Goal: Task Accomplishment & Management: Complete application form

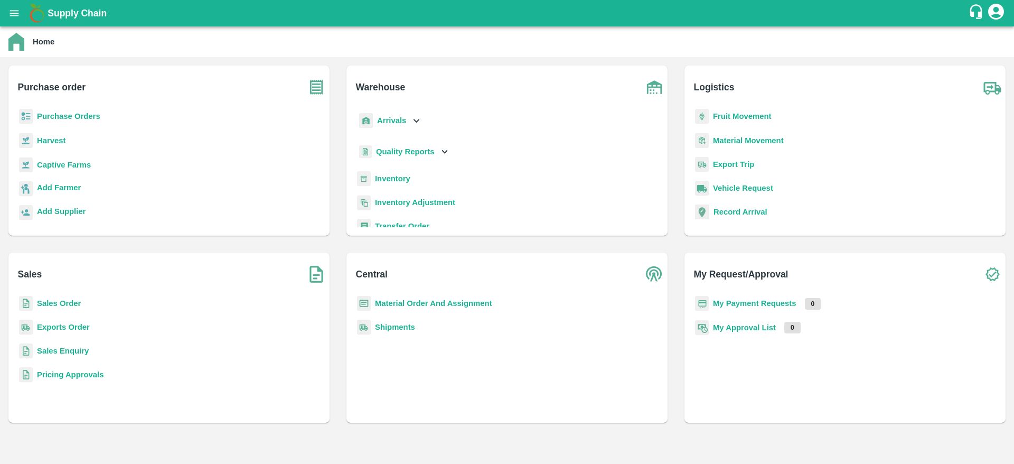
click at [742, 303] on b "My Payment Requests" at bounding box center [754, 303] width 83 height 8
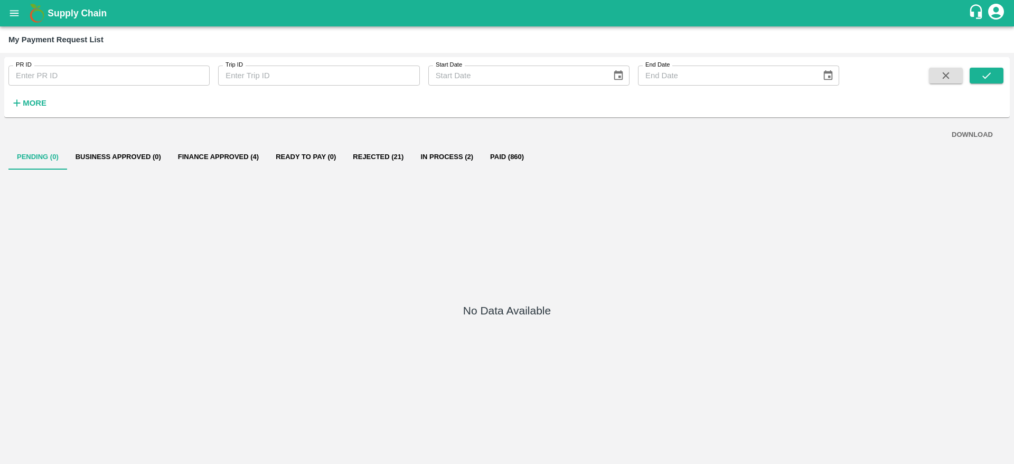
click at [204, 162] on button "Finance Approved (4)" at bounding box center [218, 156] width 98 height 25
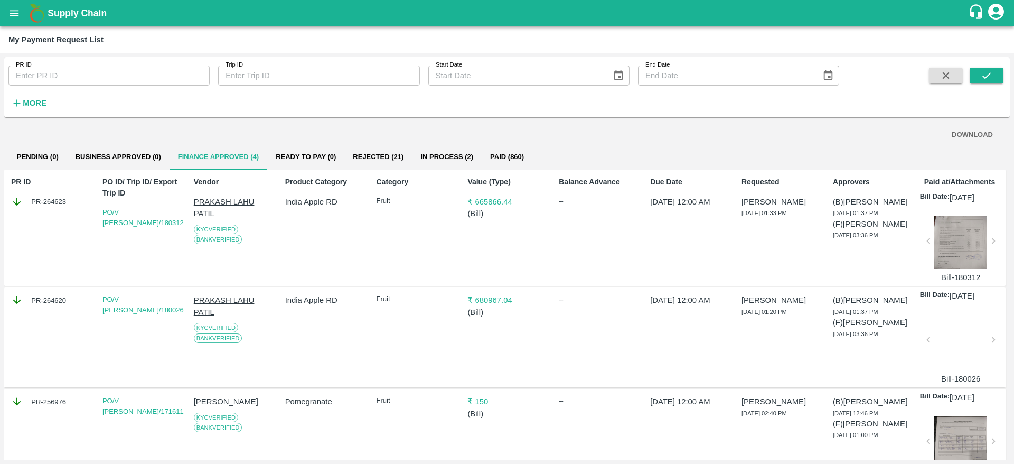
click at [10, 19] on button "open drawer" at bounding box center [14, 13] width 24 height 24
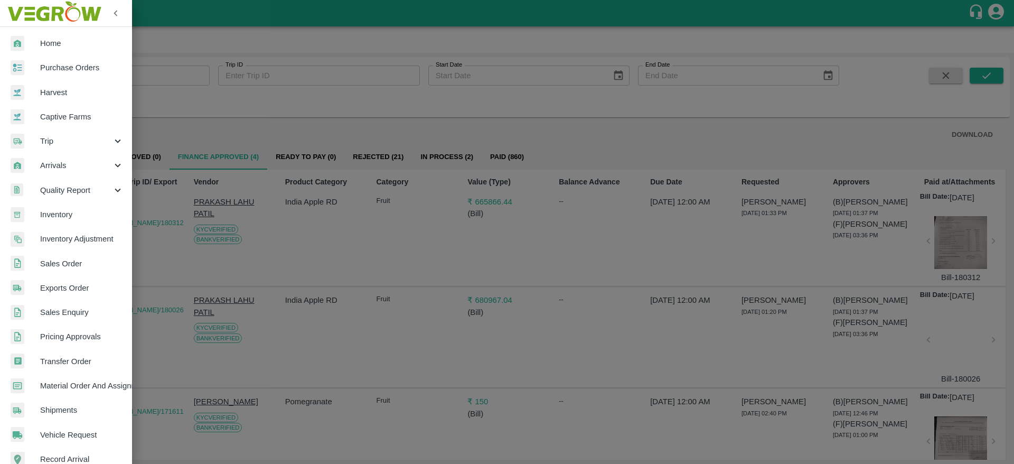
click at [10, 19] on img at bounding box center [54, 13] width 99 height 33
click at [54, 65] on span "Purchase Orders" at bounding box center [81, 68] width 83 height 12
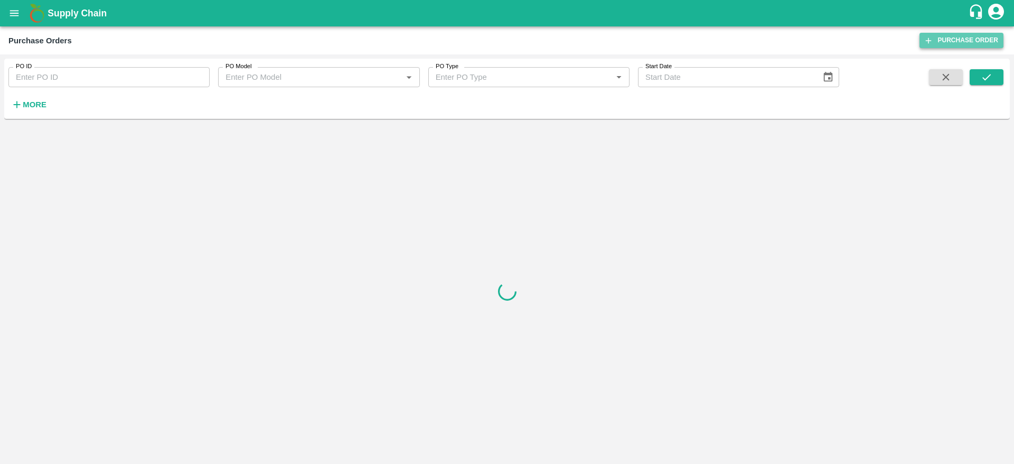
click at [961, 47] on link "Purchase Order" at bounding box center [961, 40] width 84 height 15
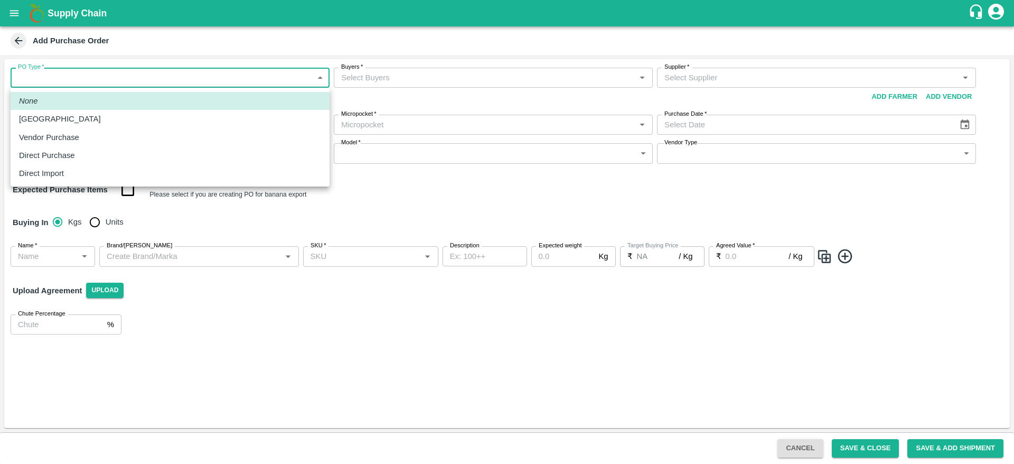
click at [112, 78] on body "Supply Chain Add Purchase Order PO Type   * ​ PO Type Buyers   * Buyers   * Sup…" at bounding box center [507, 232] width 1014 height 464
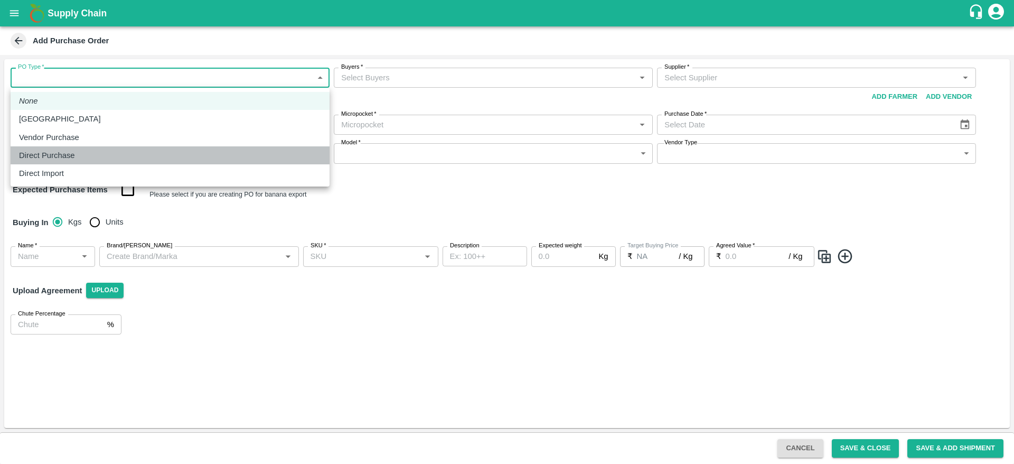
click at [65, 153] on p "Direct Purchase" at bounding box center [47, 155] width 56 height 12
type input "3"
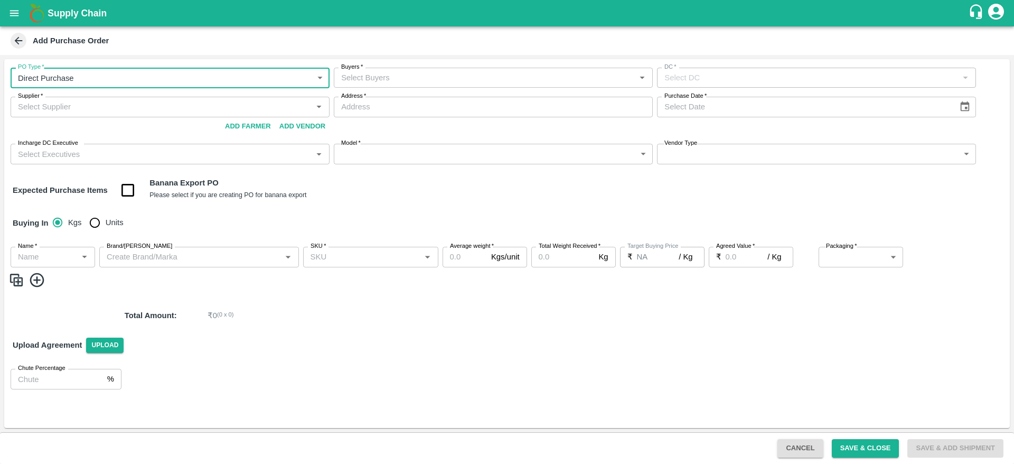
click at [383, 82] on input "Buyers   *" at bounding box center [484, 78] width 295 height 14
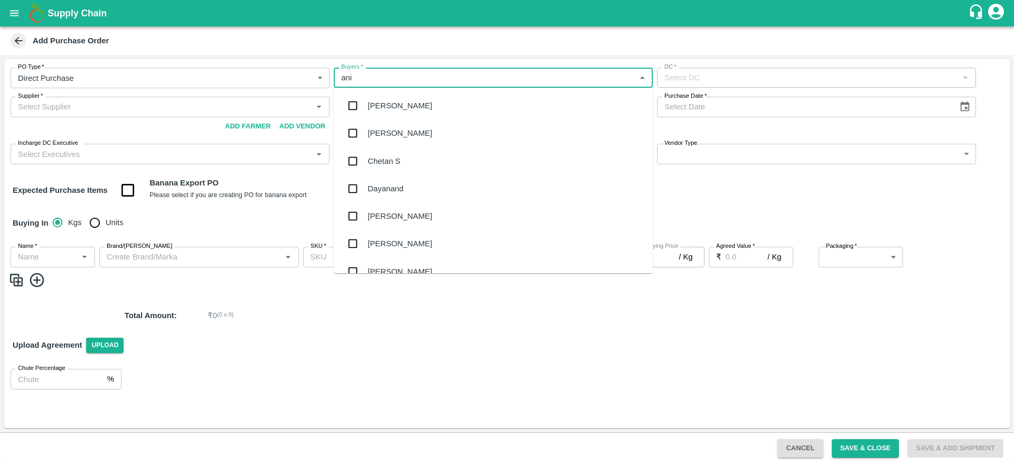
type input "anil"
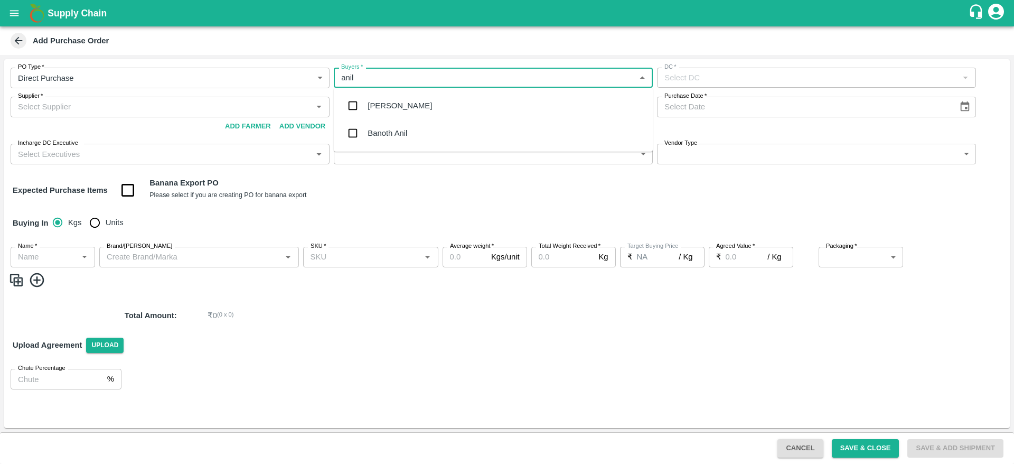
click at [394, 108] on div "[PERSON_NAME]" at bounding box center [399, 106] width 64 height 12
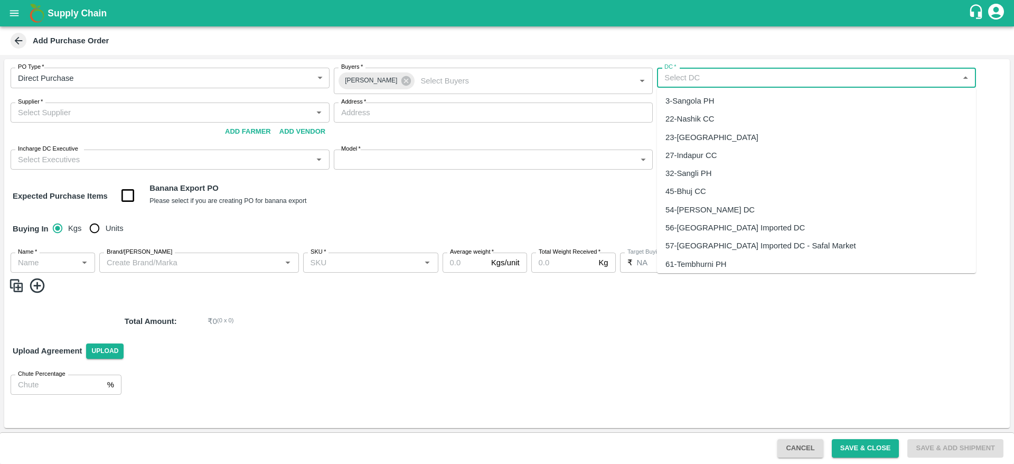
click at [700, 82] on input "DC   *" at bounding box center [807, 78] width 295 height 14
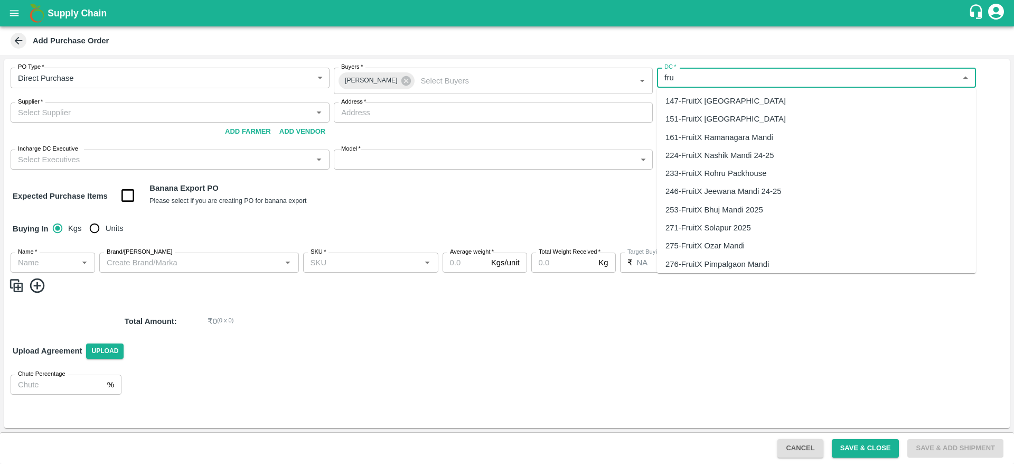
click at [701, 101] on div "147-FruitX Bangalore" at bounding box center [725, 101] width 120 height 12
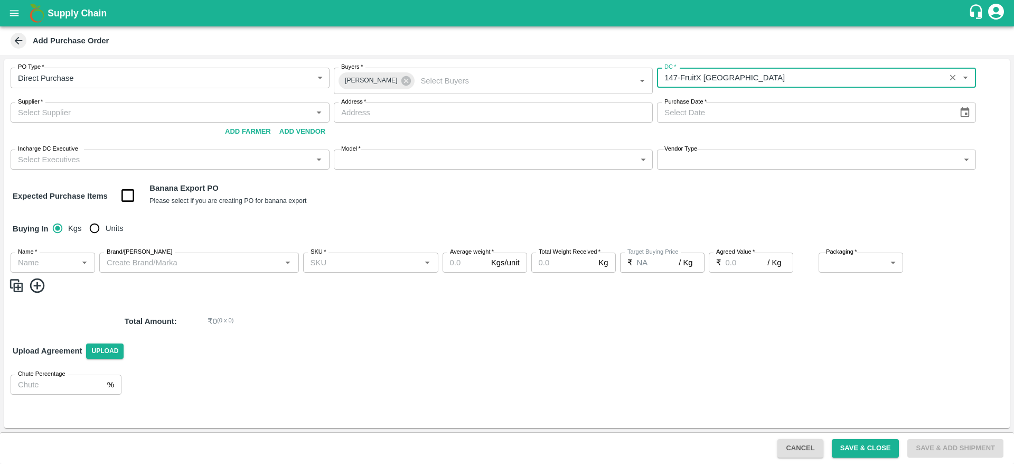
type input "147-FruitX Bangalore"
click at [149, 112] on input "Supplier   *" at bounding box center [161, 113] width 295 height 14
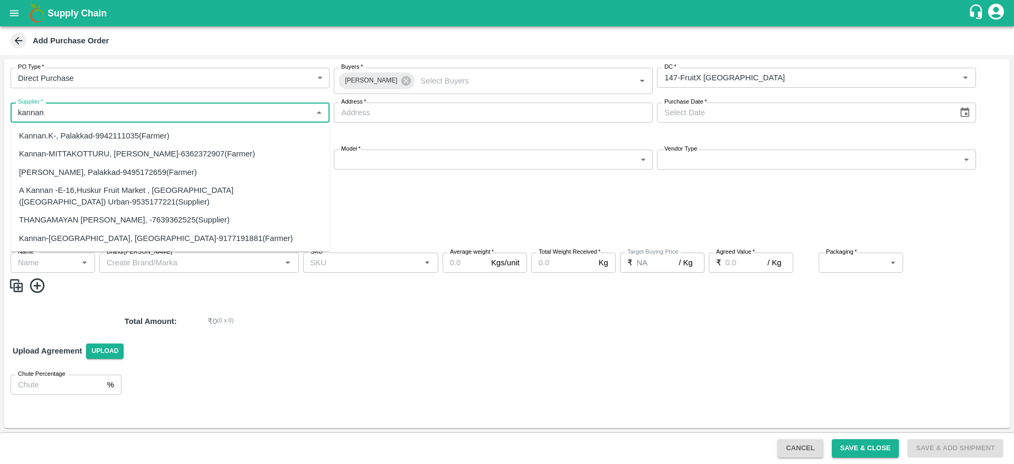
click at [43, 194] on div "A Kannan -E-16,Huskur Fruit Market , Bengaluru (Bangalore) Urban-9535177221(Sup…" at bounding box center [170, 196] width 302 height 24
type input "A Kannan -E-16,Huskur Fruit Market , Bengaluru (Bangalore) Urban-9535177221(Sup…"
type input "E-16,Huskur Fruit Market , Bengaluru (Bangalore) Urban, , Karnataka"
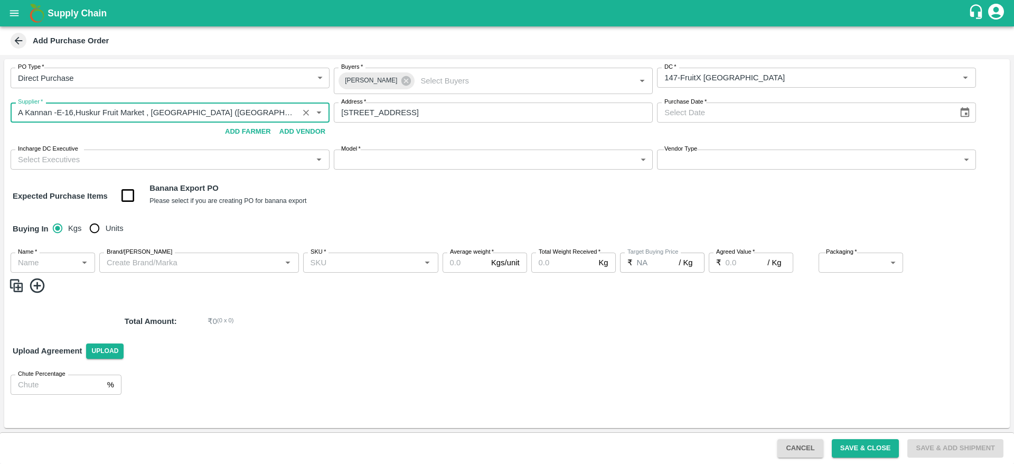
type input "A Kannan -E-16,Huskur Fruit Market , Bengaluru (Bangalore) Urban-9535177221(Sup…"
click at [964, 115] on icon "Choose date" at bounding box center [965, 113] width 12 height 12
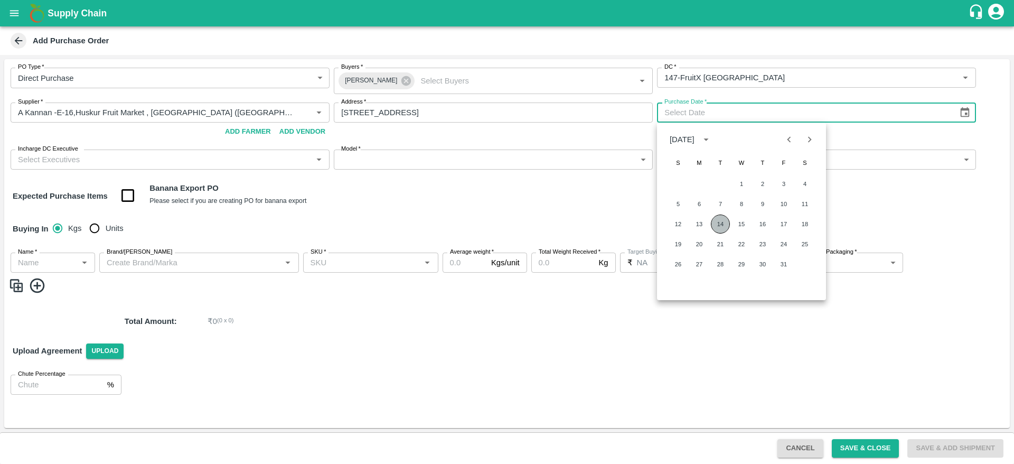
click at [722, 225] on button "14" at bounding box center [720, 223] width 19 height 19
type input "[DATE]"
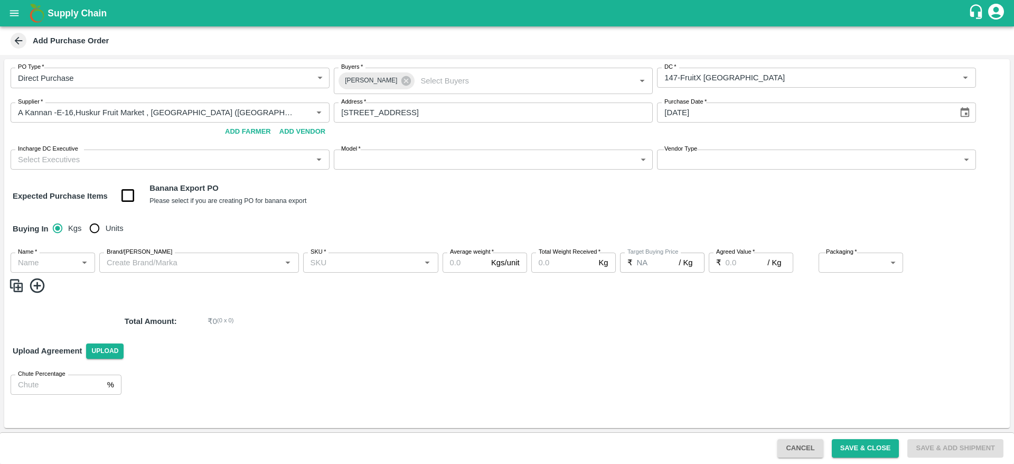
click at [200, 165] on input "Incharge DC Executive" at bounding box center [161, 160] width 295 height 14
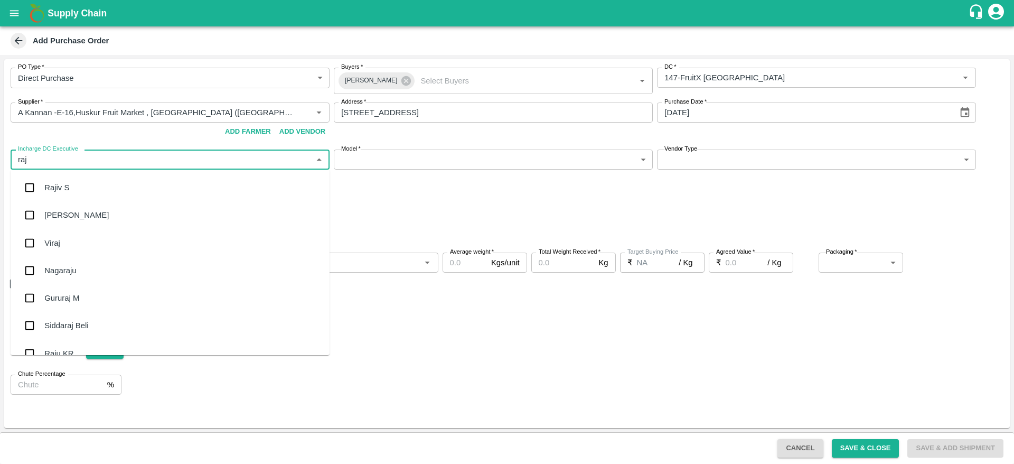
type input "raju"
click at [57, 218] on div "Raju KR" at bounding box center [58, 215] width 29 height 12
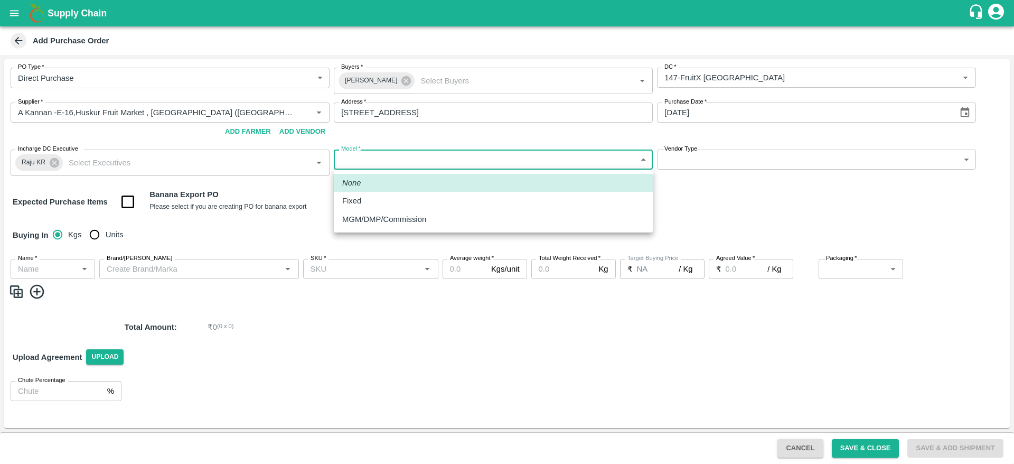
click at [422, 158] on body "Supply Chain Add Purchase Order PO Type   * Direct Purchase 3 PO Type Buyers   …" at bounding box center [507, 232] width 1014 height 464
click at [372, 203] on div "Fixed" at bounding box center [493, 201] width 302 height 12
type input "Fixed"
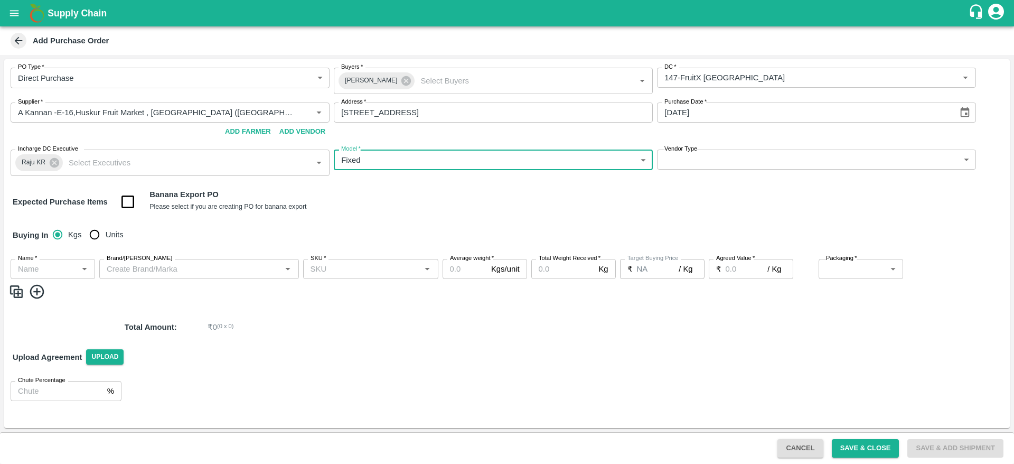
click at [688, 152] on label "Vendor Type" at bounding box center [680, 149] width 33 height 8
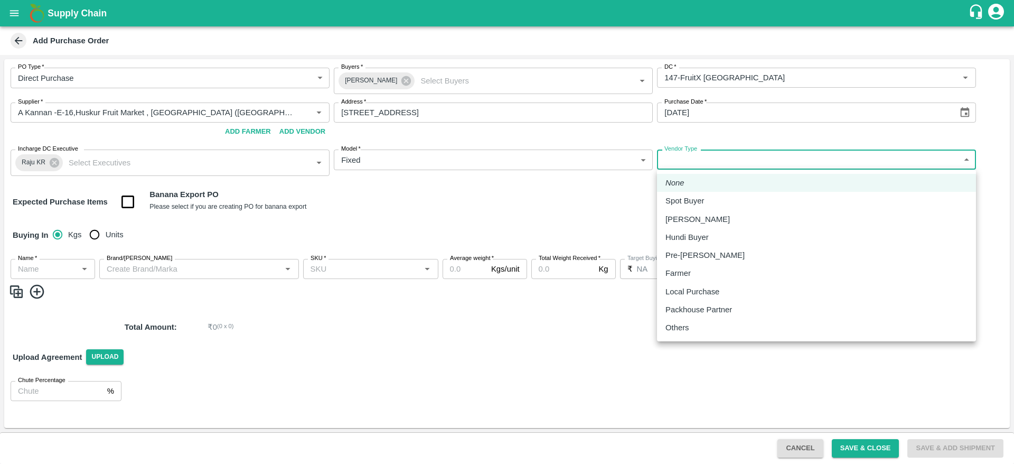
click at [687, 166] on body "Supply Chain Add Purchase Order PO Type   * Direct Purchase 3 PO Type Buyers   …" at bounding box center [507, 232] width 1014 height 464
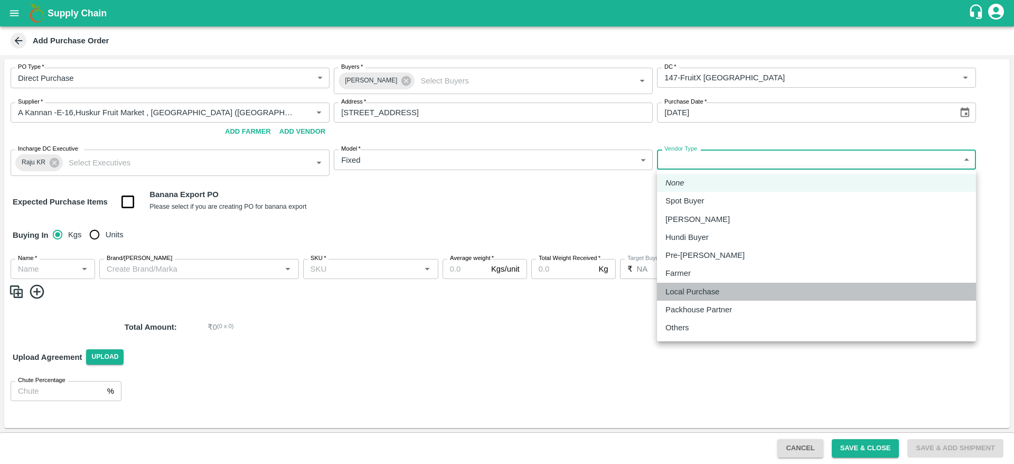
click at [700, 297] on p "Local Purchase" at bounding box center [692, 292] width 54 height 12
type input "LOCAL_PURCHASE"
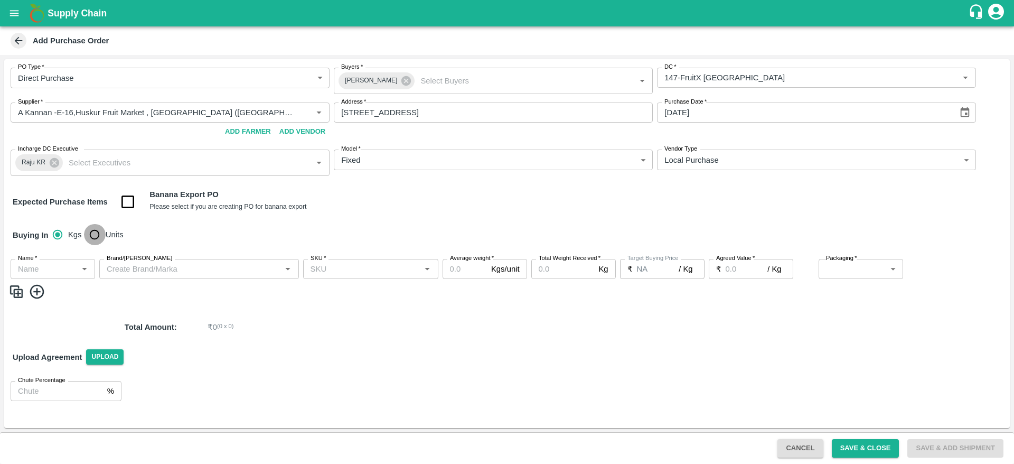
click at [101, 238] on input "Units" at bounding box center [94, 234] width 21 height 21
radio input "true"
click at [54, 265] on input "Name   *" at bounding box center [44, 269] width 61 height 14
click at [58, 294] on div "Pomegranate" at bounding box center [42, 292] width 47 height 12
type input "Pomegranate"
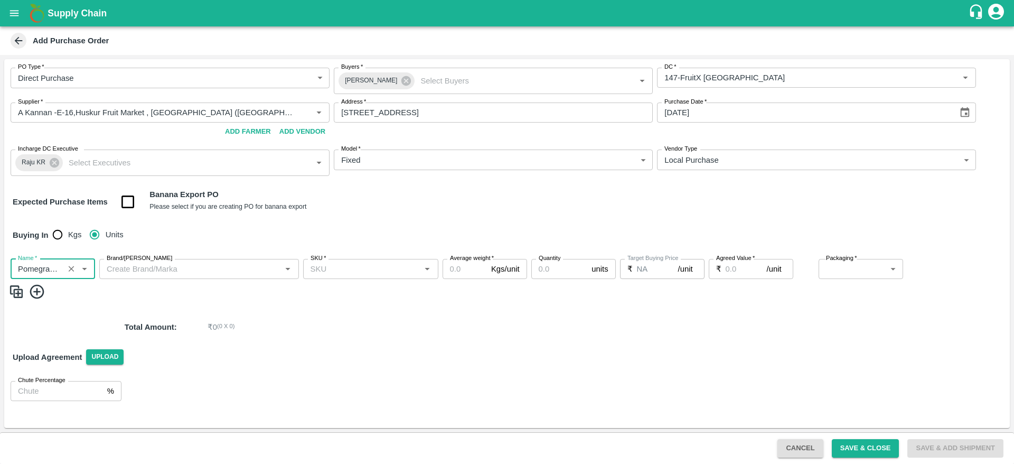
click at [167, 270] on input "Brand/Marka" at bounding box center [190, 269] width 176 height 14
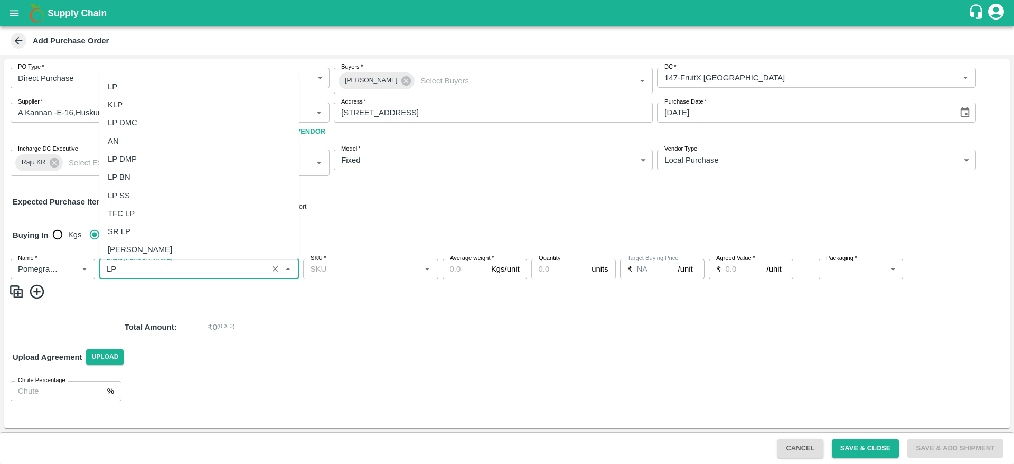
click at [119, 84] on div "LP" at bounding box center [199, 87] width 200 height 18
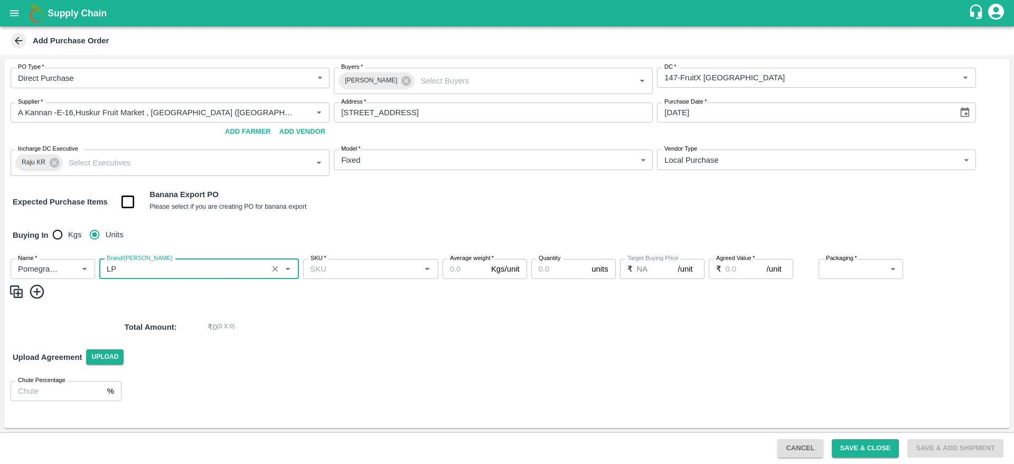
type input "LP"
click at [356, 272] on input "SKU   *" at bounding box center [361, 269] width 111 height 14
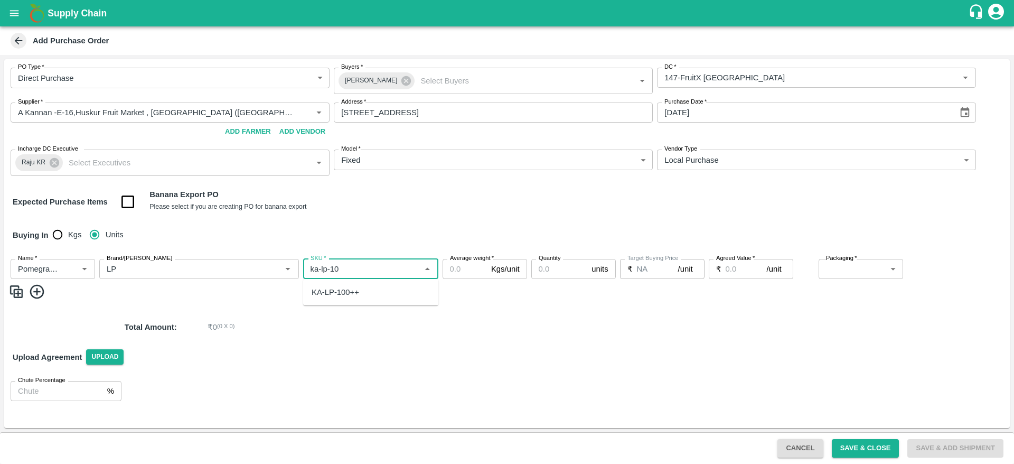
click at [363, 289] on div "KA-LP-100++" at bounding box center [370, 292] width 135 height 18
type input "KA-LP-100++"
click at [464, 275] on input "Average weight   *" at bounding box center [464, 269] width 44 height 20
type input "10"
click at [557, 272] on input "Quantity" at bounding box center [559, 269] width 56 height 20
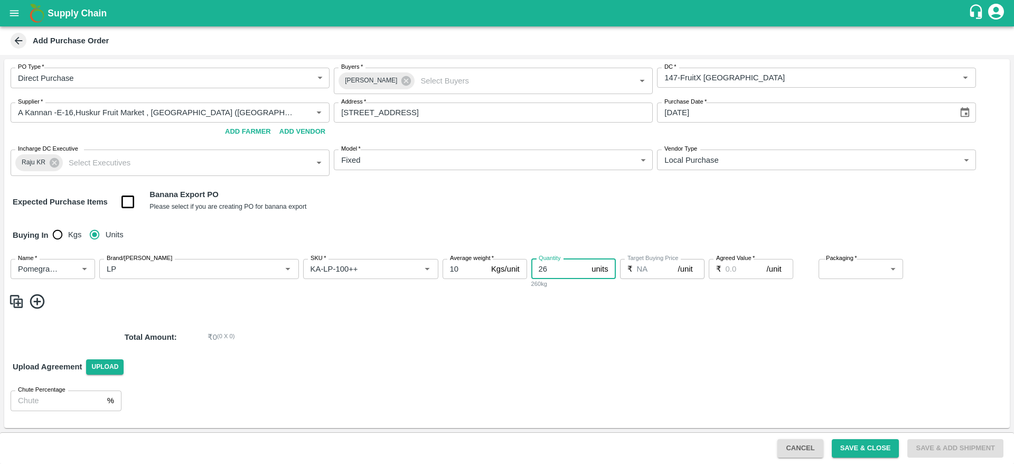
type input "26"
click at [741, 273] on input "Agreed Value   *" at bounding box center [745, 269] width 41 height 20
type input "800"
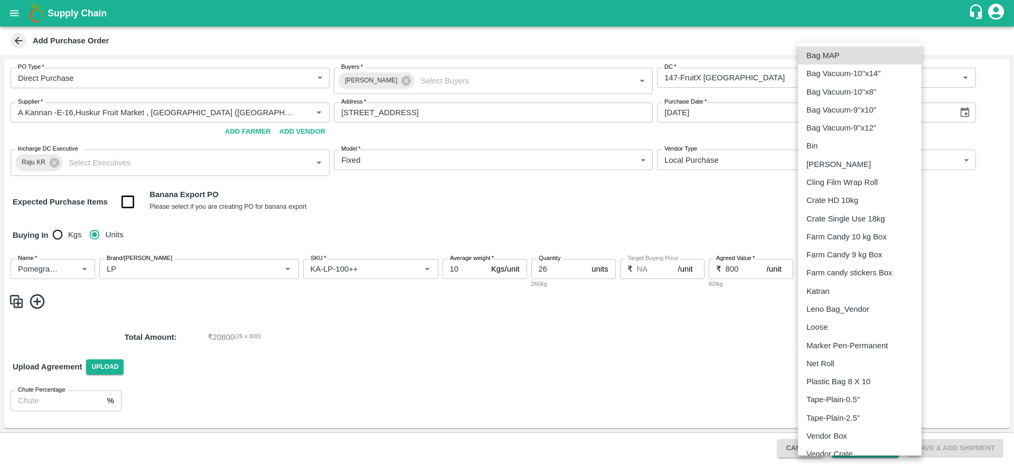
click at [867, 268] on body "Supply Chain Add Purchase Order PO Type   * Direct Purchase 3 PO Type Buyers   …" at bounding box center [507, 232] width 1014 height 464
type input "276"
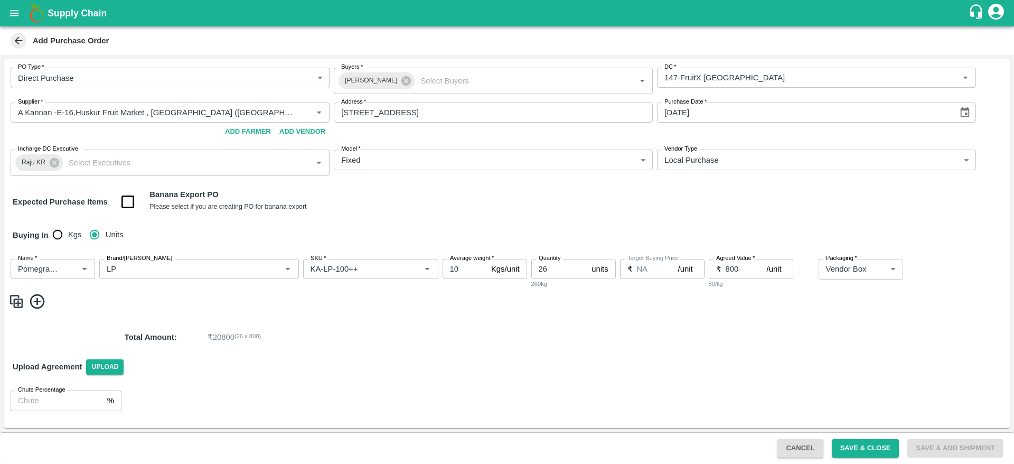
click at [8, 302] on img at bounding box center [16, 300] width 16 height 17
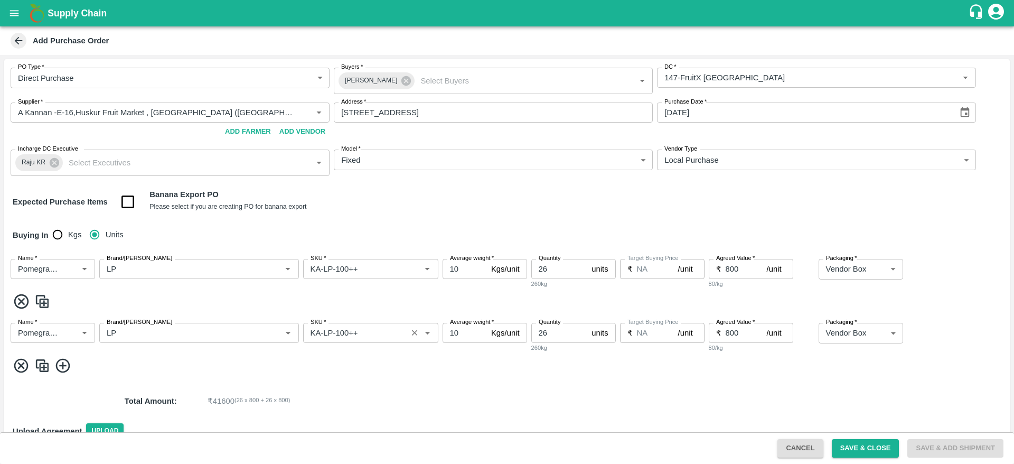
click at [342, 337] on input "SKU   *" at bounding box center [355, 333] width 98 height 14
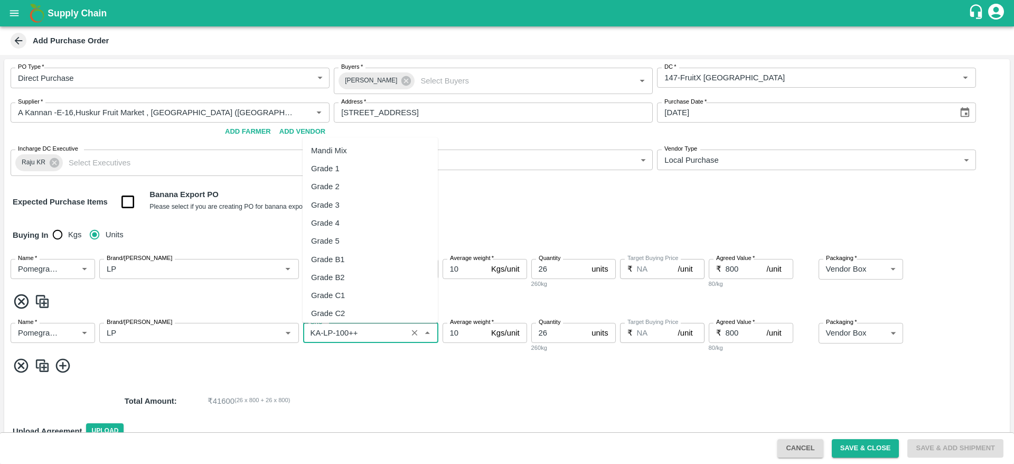
scroll to position [5936, 0]
click at [342, 337] on input "SKU   *" at bounding box center [355, 333] width 98 height 14
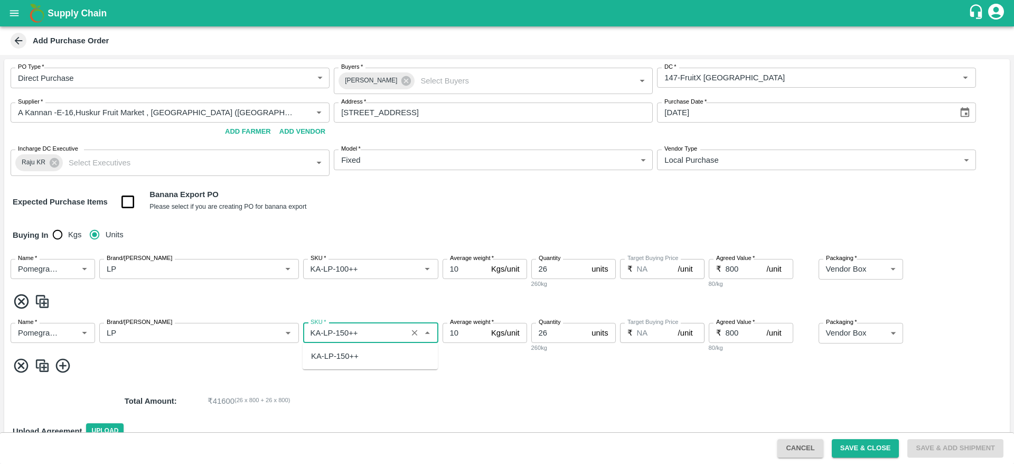
click at [346, 351] on div "KA-LP-150++" at bounding box center [335, 356] width 48 height 12
type input "KA-LP-150++"
click at [557, 337] on input "26" at bounding box center [559, 333] width 56 height 20
type input "2"
type input "27"
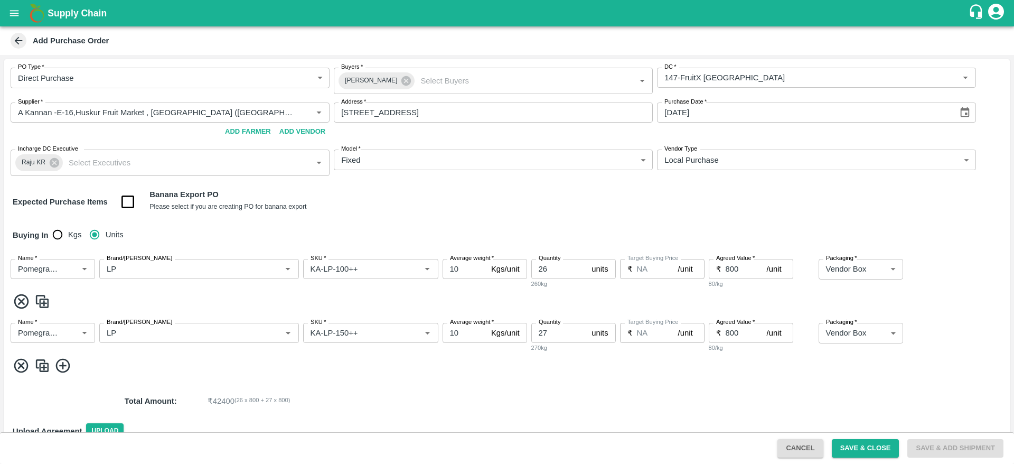
click at [44, 363] on img at bounding box center [42, 365] width 16 height 17
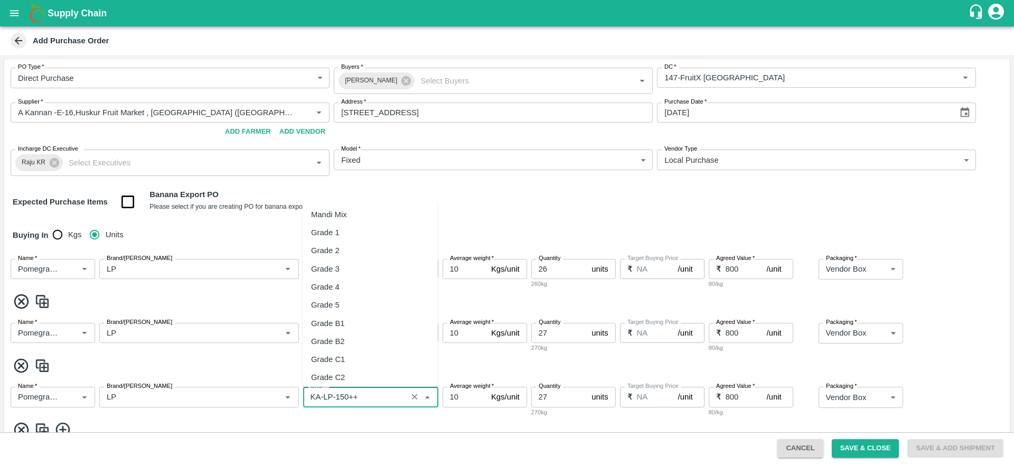
click at [345, 397] on input "SKU   *" at bounding box center [355, 397] width 98 height 14
click at [351, 417] on div "KA-LP-180++" at bounding box center [335, 420] width 48 height 12
type input "KA-LP-180++"
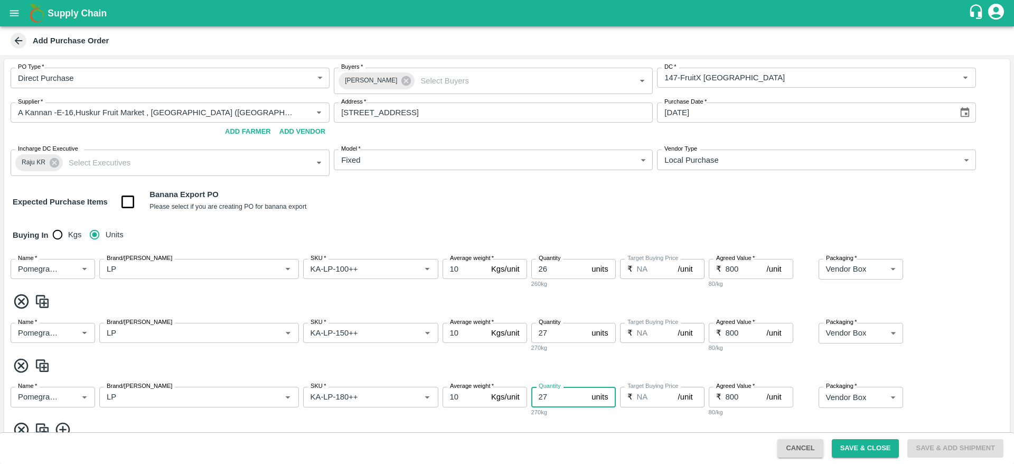
click at [552, 397] on input "27" at bounding box center [559, 396] width 56 height 20
type input "2"
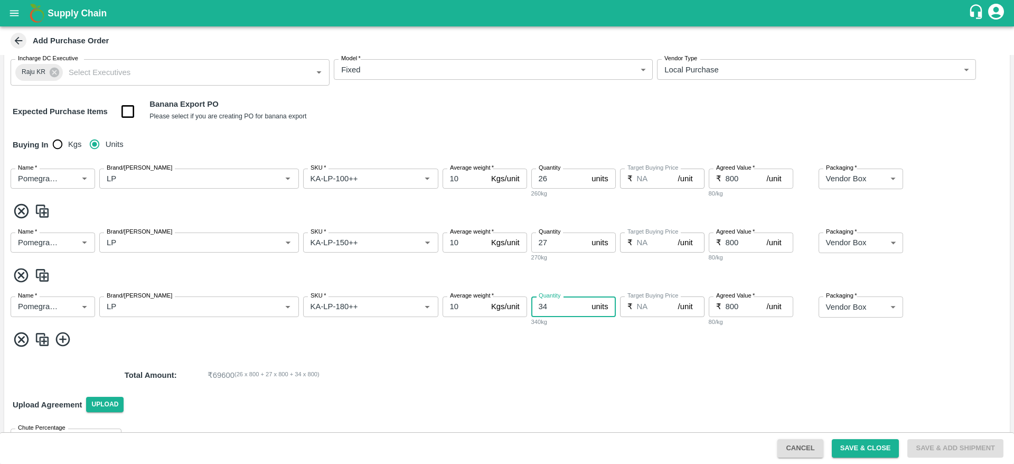
scroll to position [98, 0]
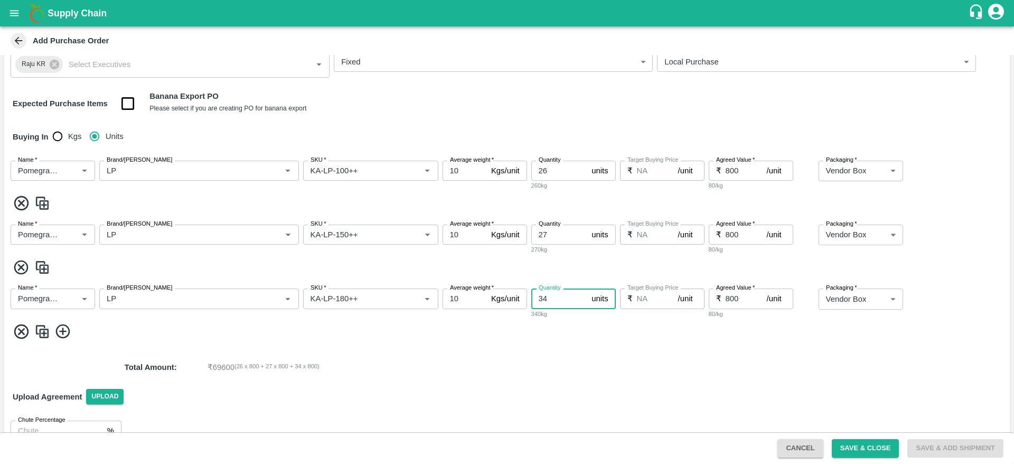
type input "34"
click at [42, 329] on img at bounding box center [42, 331] width 16 height 17
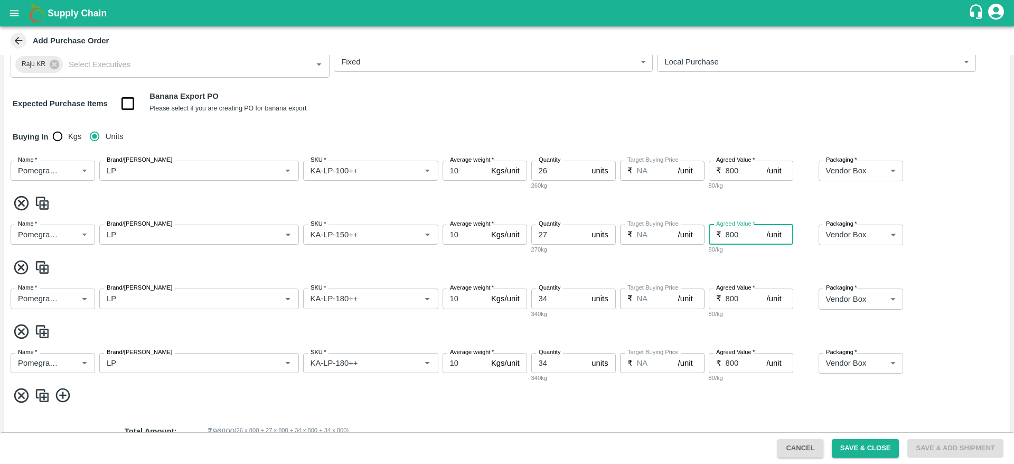
click at [729, 234] on input "800" at bounding box center [745, 234] width 41 height 20
type input "900"
click at [726, 292] on input "800" at bounding box center [745, 298] width 41 height 20
type input "1000"
click at [727, 359] on input "800" at bounding box center [745, 363] width 41 height 20
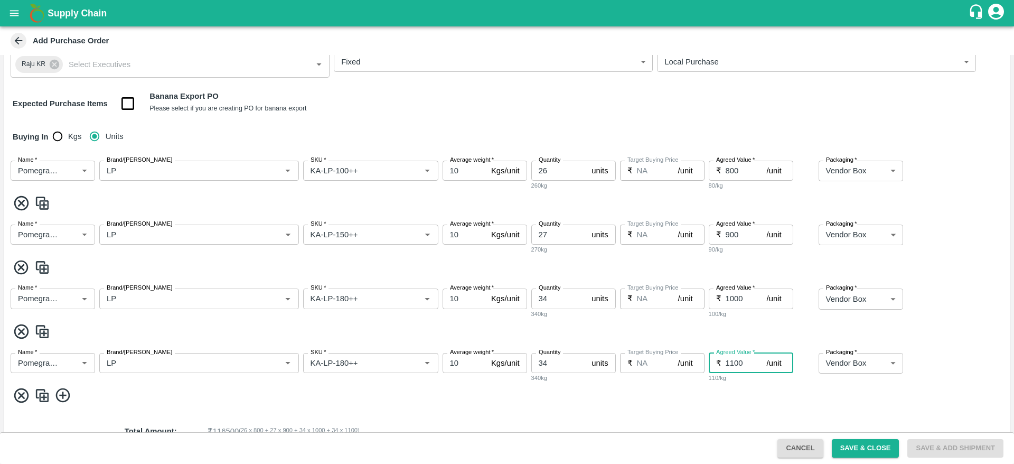
type input "1100"
click at [673, 383] on div "Name   * Name   * Brand/Marka Brand/Marka SKU   * SKU   * Average weight   * 10…" at bounding box center [506, 376] width 1005 height 64
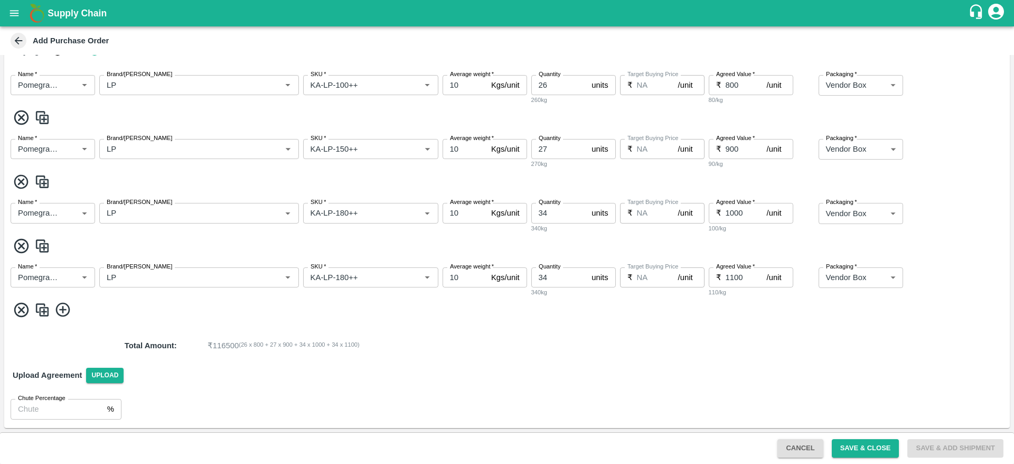
click at [43, 308] on img at bounding box center [42, 309] width 16 height 17
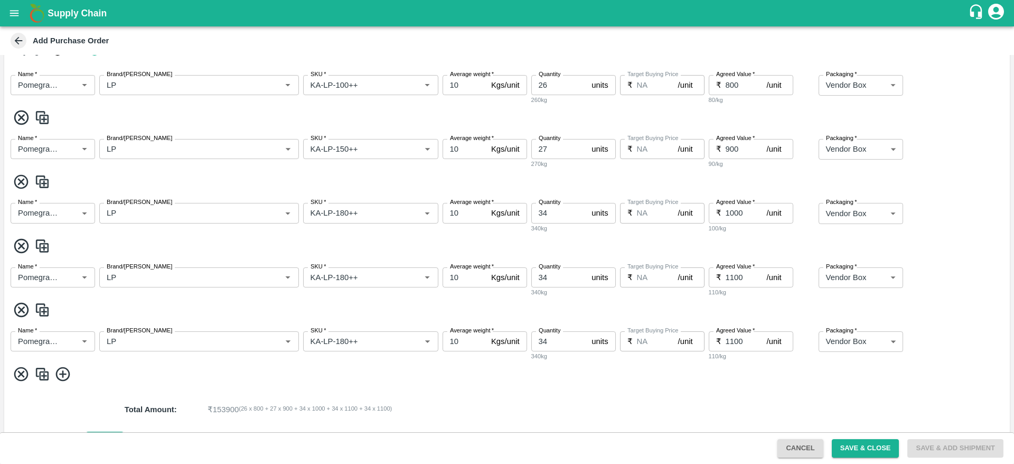
scroll to position [248, 0]
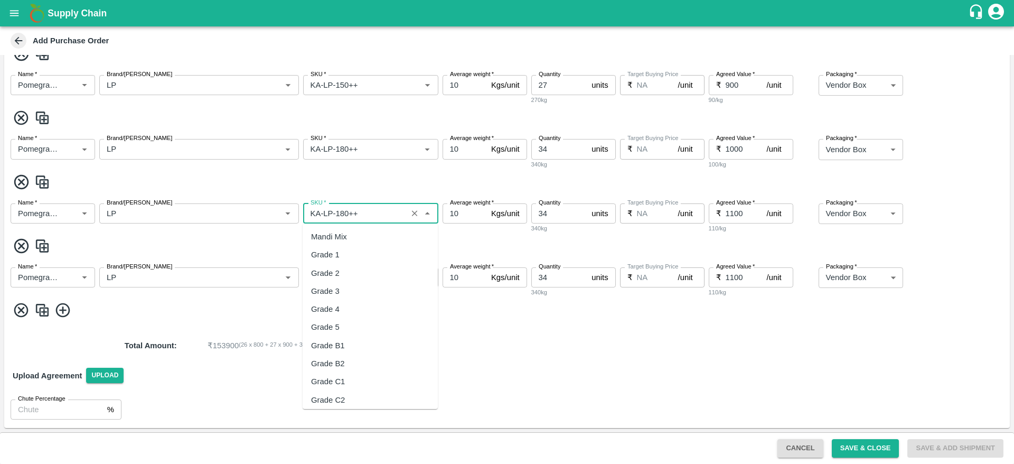
click at [344, 215] on input "SKU   *" at bounding box center [355, 213] width 98 height 14
click at [350, 233] on div "KA-LP-220++" at bounding box center [335, 237] width 48 height 12
type input "KA-LP-220++"
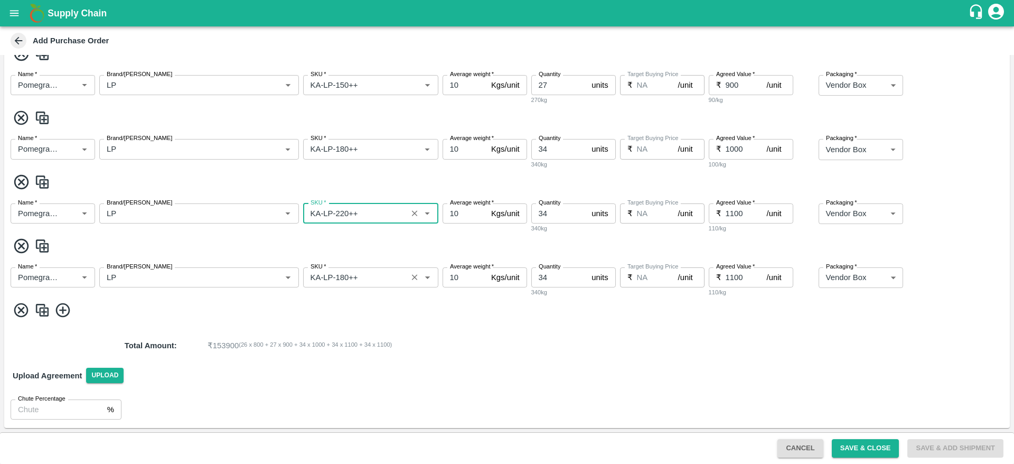
click at [345, 279] on input "SKU   *" at bounding box center [355, 277] width 98 height 14
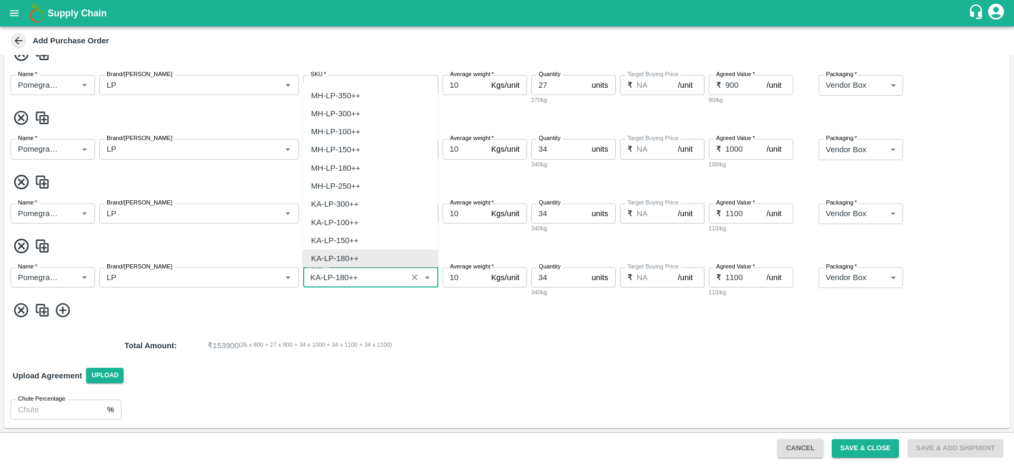
click at [345, 279] on input "SKU   *" at bounding box center [355, 277] width 98 height 14
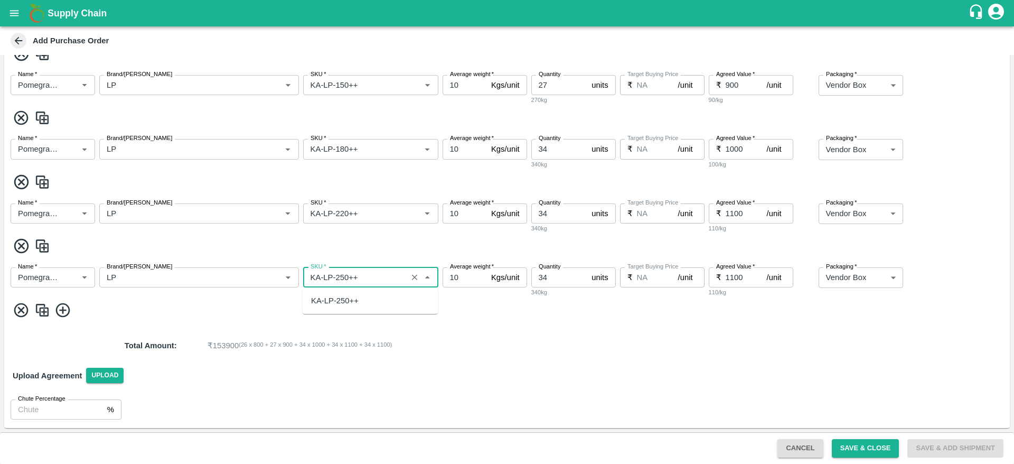
click at [351, 304] on div "KA-LP-250++" at bounding box center [335, 301] width 48 height 12
type input "KA-LP-250++"
click at [555, 277] on input "34" at bounding box center [559, 277] width 56 height 20
click at [549, 212] on input "34" at bounding box center [559, 213] width 56 height 20
type input "3"
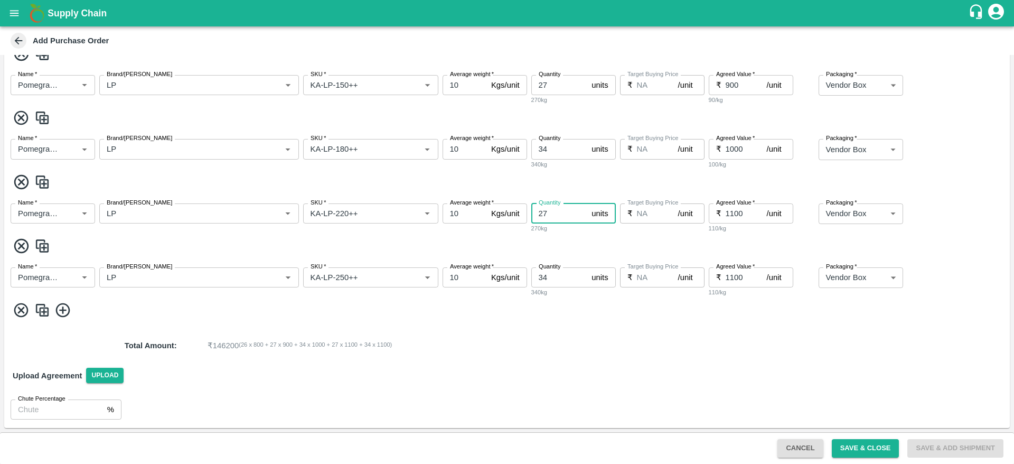
type input "27"
click at [551, 281] on input "34" at bounding box center [559, 277] width 56 height 20
type input "3"
type input "6"
click at [643, 354] on div "Total Amount : ₹ 115400 ( 26 x 800 + 27 x 900 + 34 x 1000 + 27 x 1100 + 6 x 110…" at bounding box center [506, 345] width 1005 height 29
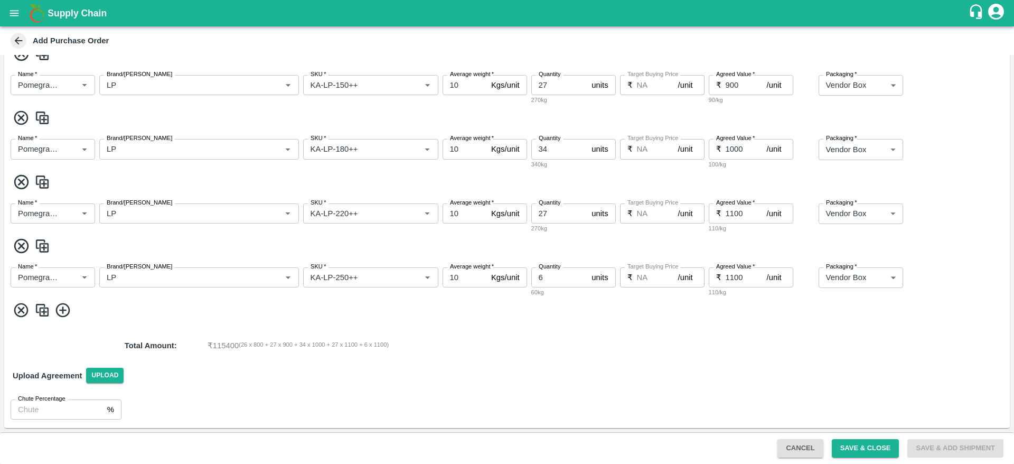
click at [732, 272] on input "1100" at bounding box center [745, 277] width 41 height 20
type input "1200"
click at [642, 339] on p "₹ 116000 ( 26 x 800 + 27 x 900 + 34 x 1000 + 27 x 1100 + 6 x 1200 )" at bounding box center [567, 345] width 721 height 12
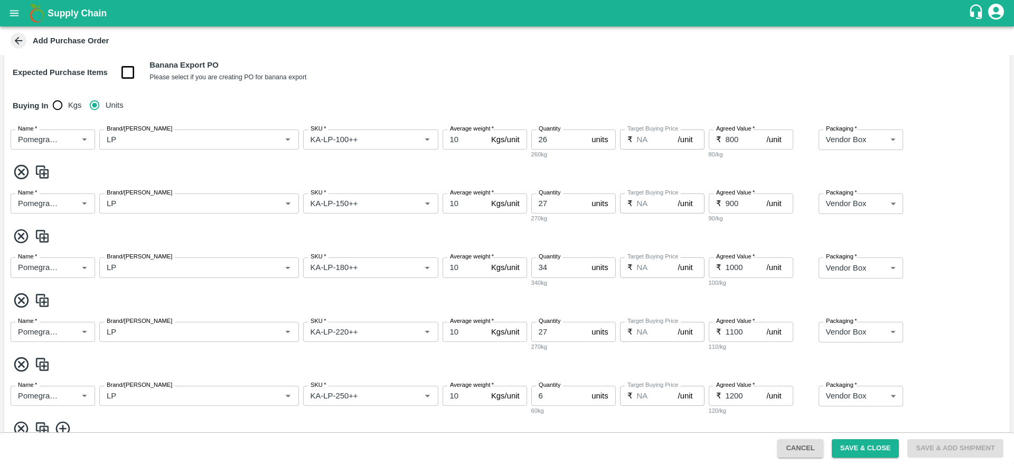
scroll to position [248, 0]
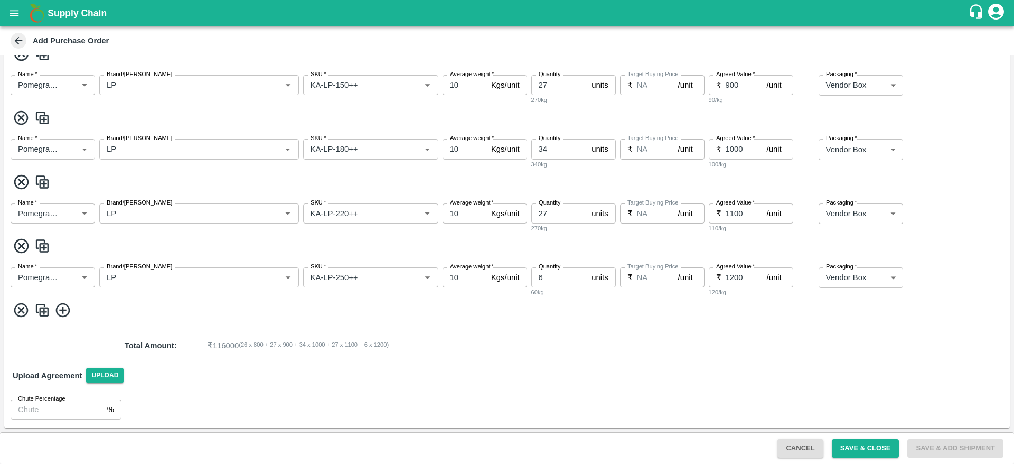
click at [594, 349] on p "₹ 116000 ( 26 x 800 + 27 x 900 + 34 x 1000 + 27 x 1100 + 6 x 1200 )" at bounding box center [567, 345] width 721 height 12
click at [854, 445] on button "Save & Close" at bounding box center [866, 448] width 68 height 18
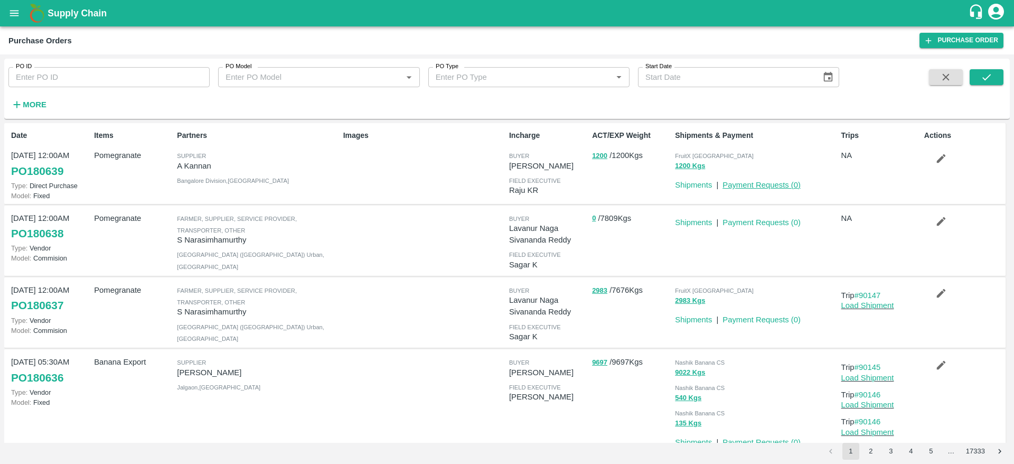
click at [765, 184] on link "Payment Requests ( 0 )" at bounding box center [761, 185] width 78 height 8
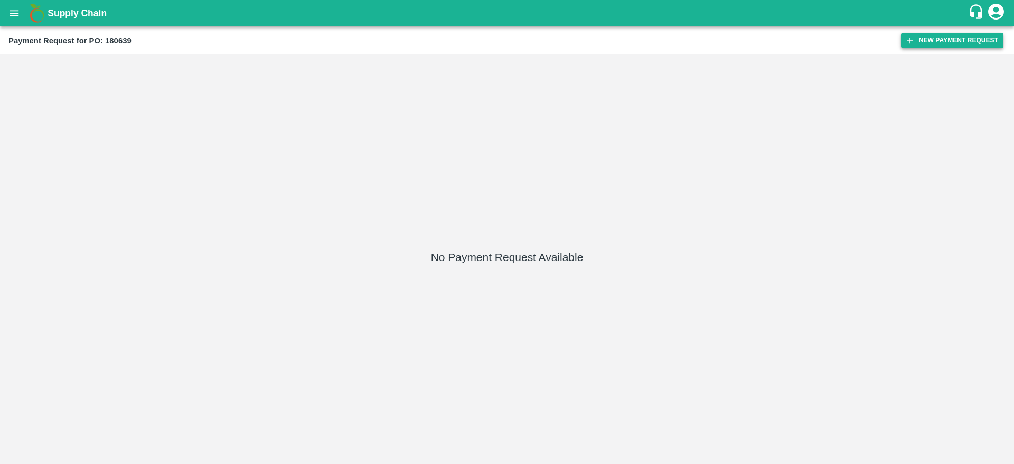
click at [926, 34] on button "New Payment Request" at bounding box center [952, 40] width 102 height 15
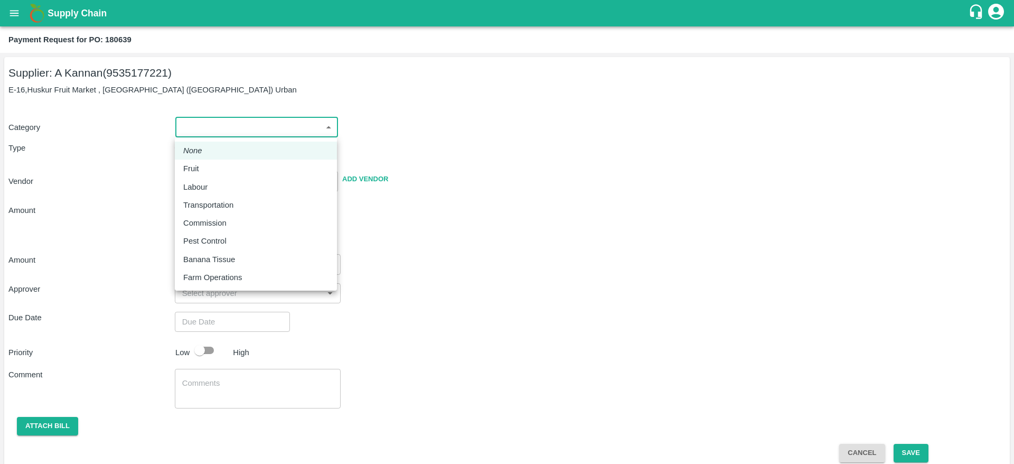
click at [240, 130] on body "Supply Chain Payment Request for PO: 180639 Supplier: A [GEOGRAPHIC_DATA] (9535…" at bounding box center [507, 232] width 1014 height 464
click at [228, 163] on div "Fruit" at bounding box center [255, 169] width 145 height 12
type input "1"
type input "A Kannan - 9535177221(Supplier)"
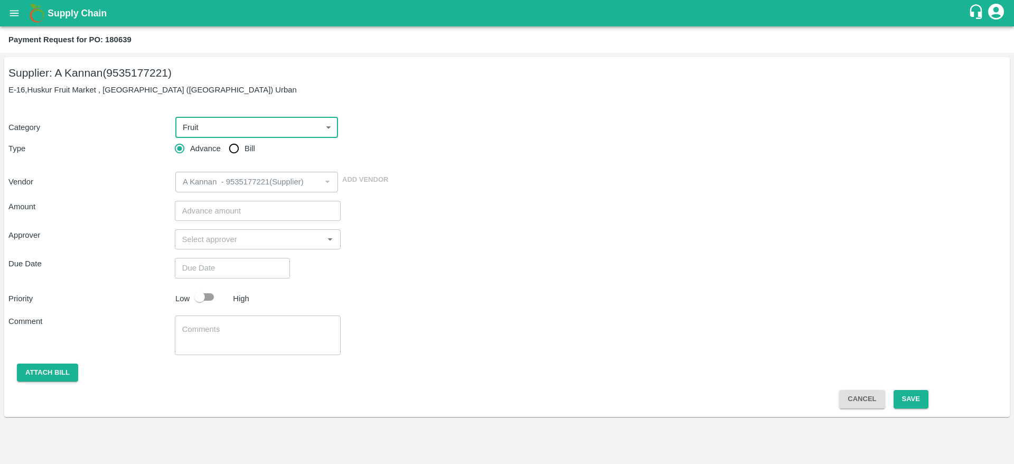
click at [246, 150] on span "Bill" at bounding box center [249, 149] width 11 height 12
click at [244, 150] on input "Bill" at bounding box center [233, 148] width 21 height 21
radio input "true"
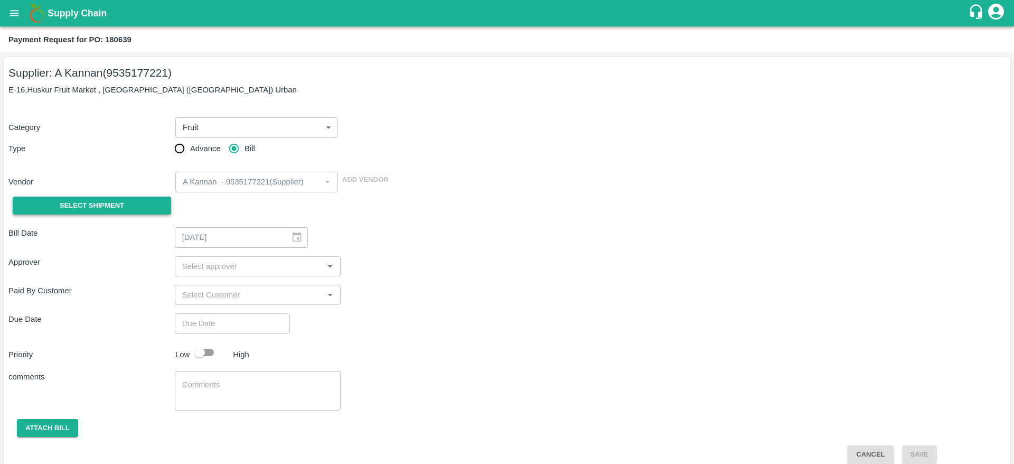
click at [99, 197] on button "Select Shipment" at bounding box center [92, 205] width 158 height 18
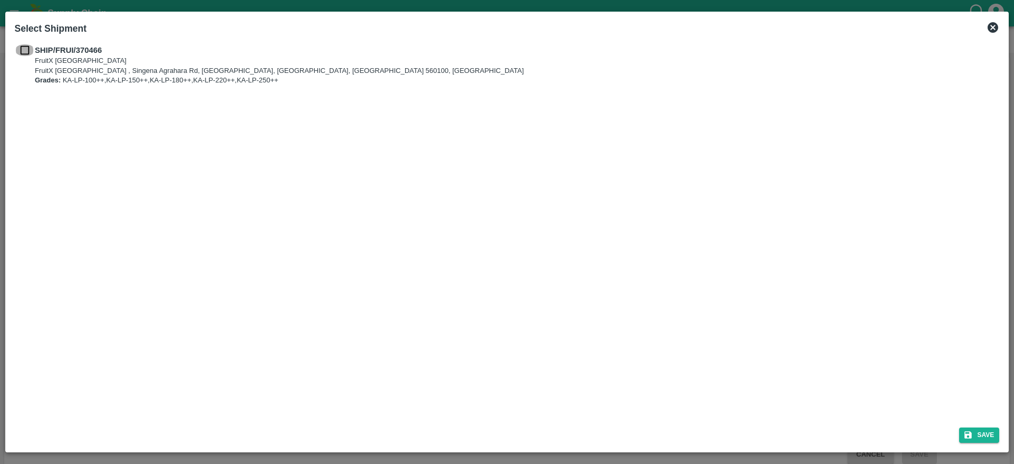
click at [29, 50] on input "checkbox" at bounding box center [25, 50] width 20 height 12
checkbox input "true"
click at [984, 433] on button "Save" at bounding box center [979, 434] width 40 height 15
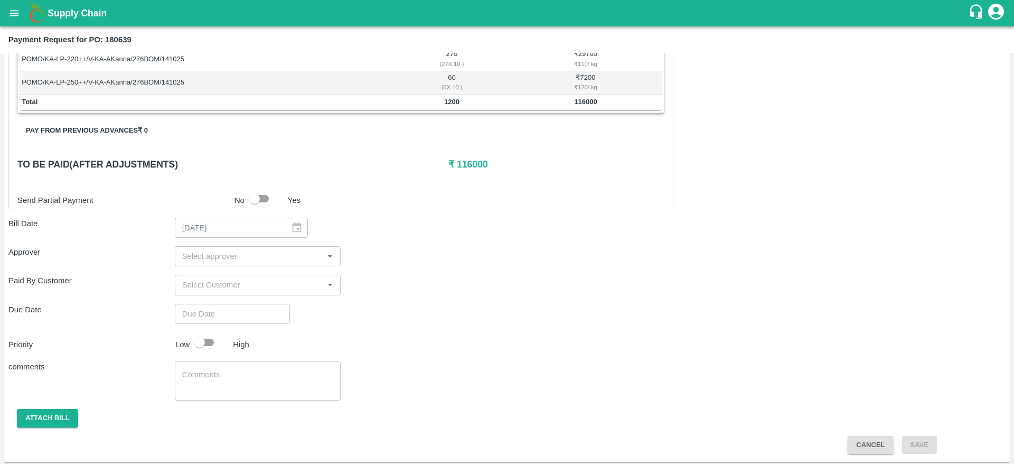
scroll to position [277, 0]
click at [215, 290] on div "​" at bounding box center [258, 282] width 166 height 20
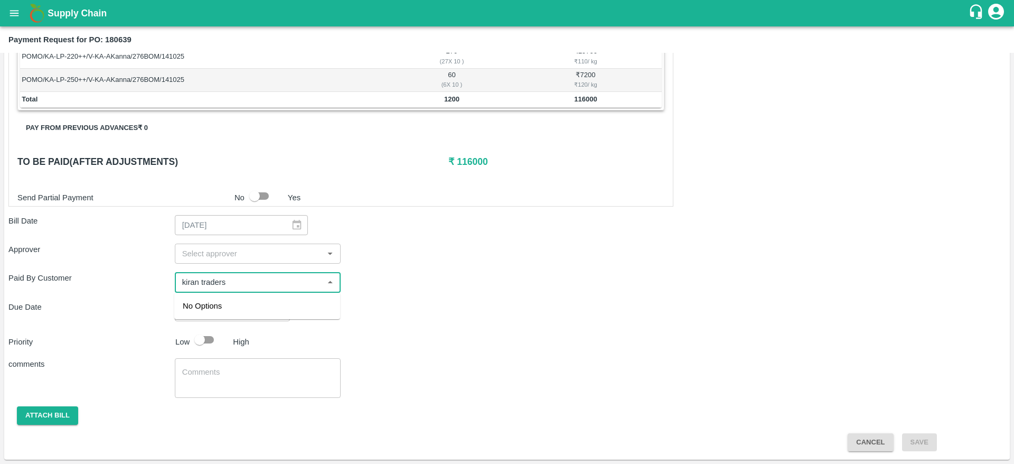
type input "kiran traders"
click at [498, 371] on div "comments x ​" at bounding box center [506, 378] width 997 height 40
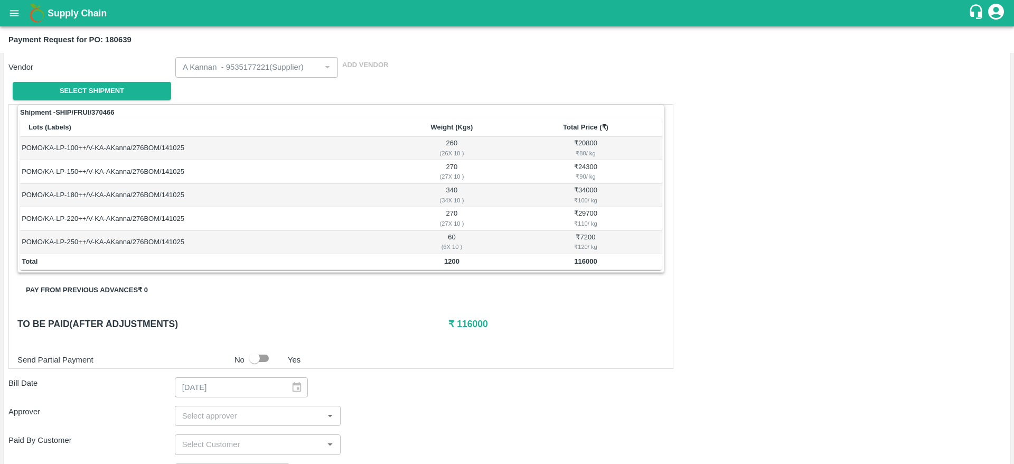
scroll to position [0, 0]
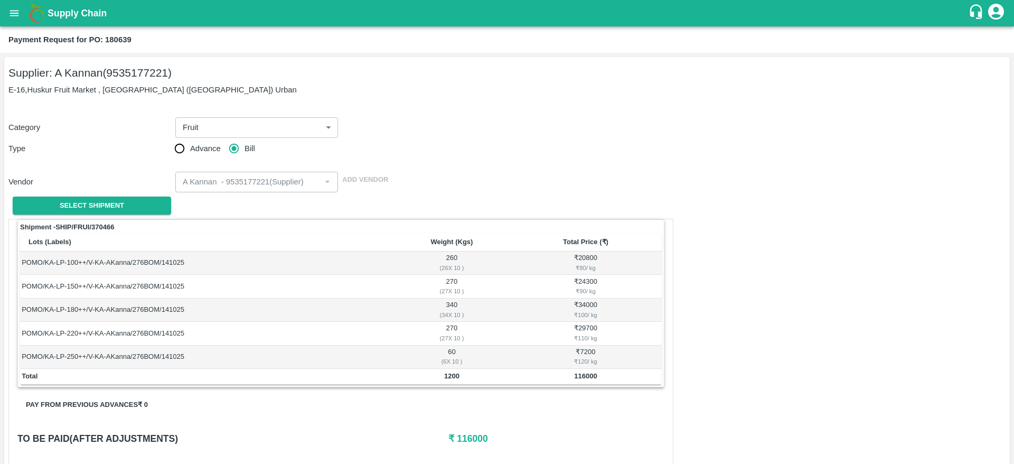
click at [182, 149] on input "Advance" at bounding box center [179, 148] width 21 height 21
radio input "true"
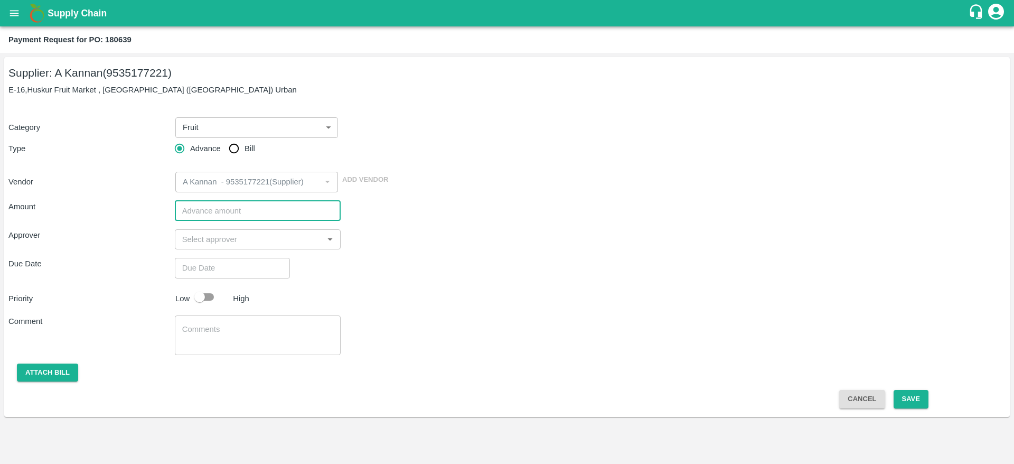
click at [195, 209] on input "number" at bounding box center [258, 211] width 166 height 20
type input "-10"
click at [230, 148] on input "Bill" at bounding box center [233, 148] width 21 height 21
radio input "true"
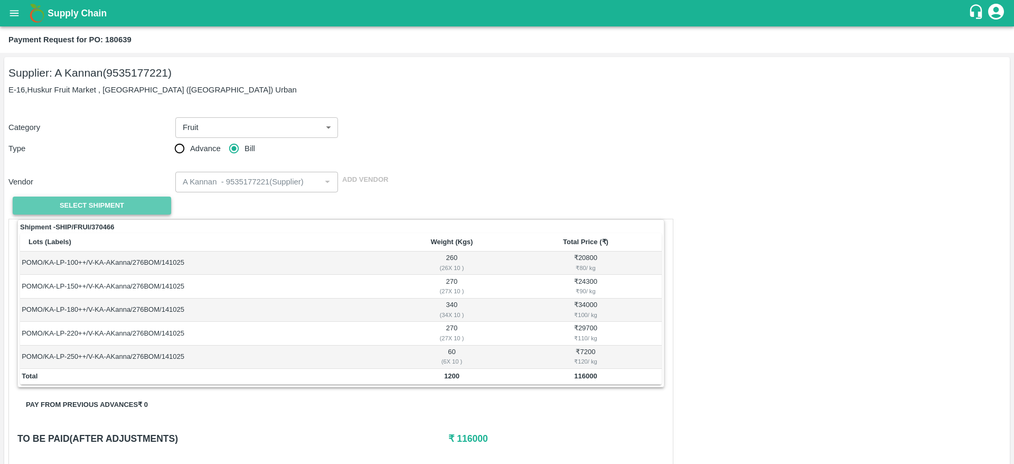
click at [100, 209] on span "Select Shipment" at bounding box center [92, 206] width 64 height 12
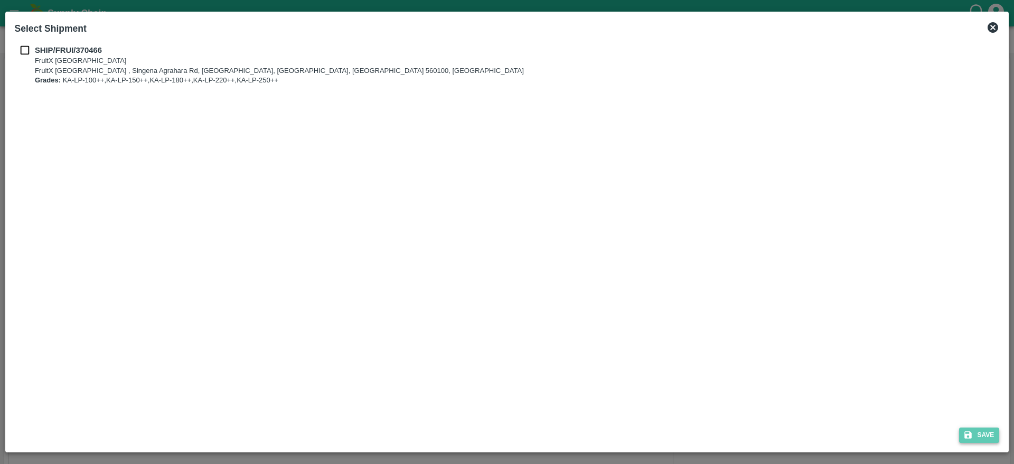
click at [985, 427] on button "Save" at bounding box center [979, 434] width 40 height 15
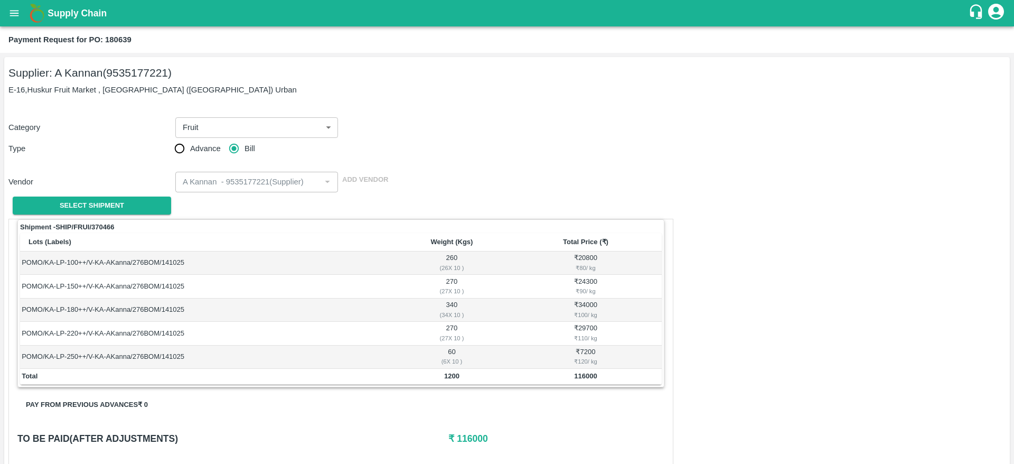
click at [542, 120] on div "Category Fruit 1 ​" at bounding box center [504, 125] width 1001 height 25
click at [187, 147] on input "Advance" at bounding box center [179, 148] width 21 height 21
radio input "true"
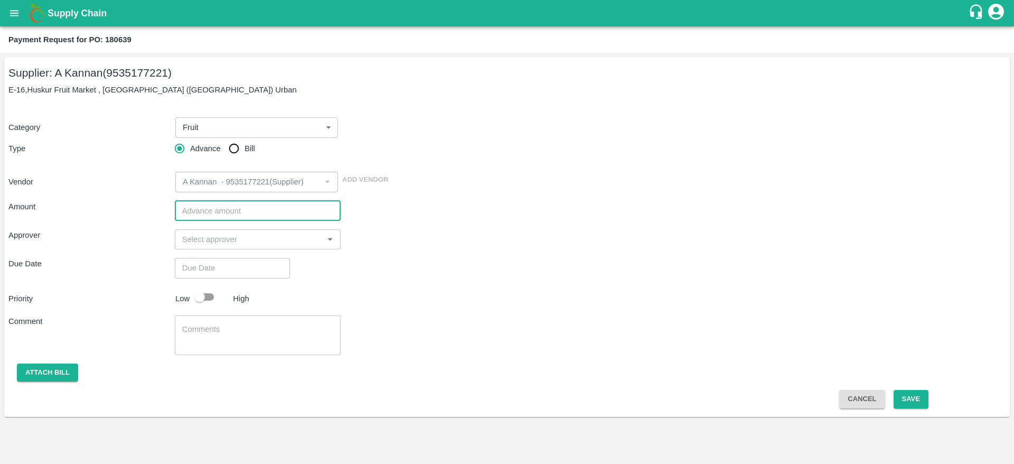
click at [215, 205] on input "number" at bounding box center [258, 211] width 166 height 20
type input "91000"
click at [206, 243] on input "input" at bounding box center [249, 239] width 143 height 14
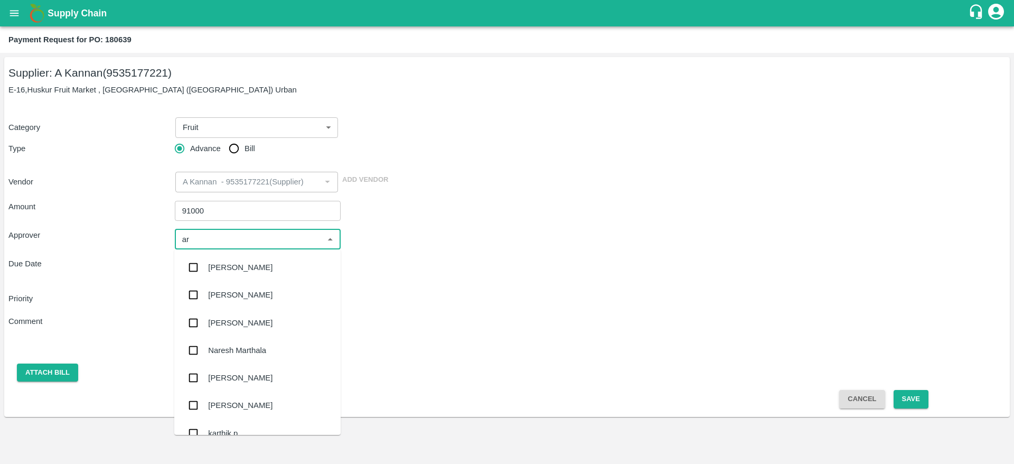
type input "ara"
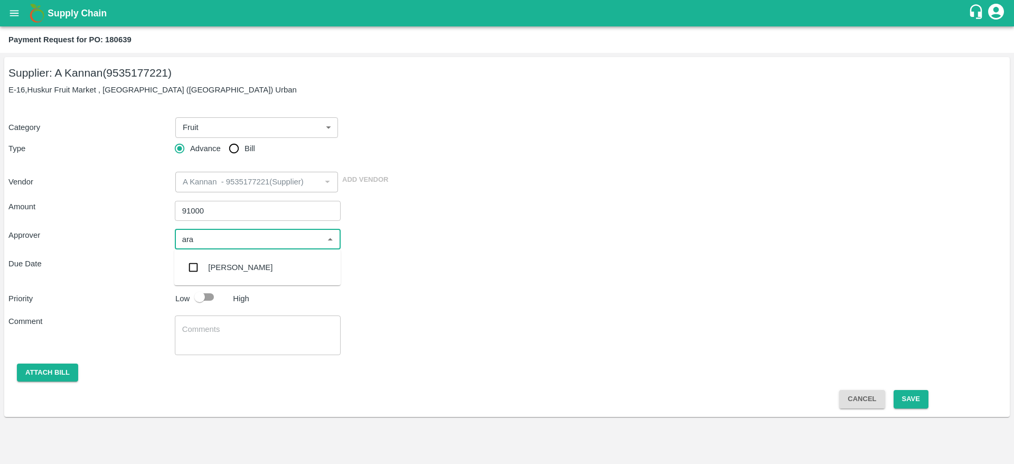
click at [223, 266] on div "[PERSON_NAME]" at bounding box center [240, 267] width 64 height 12
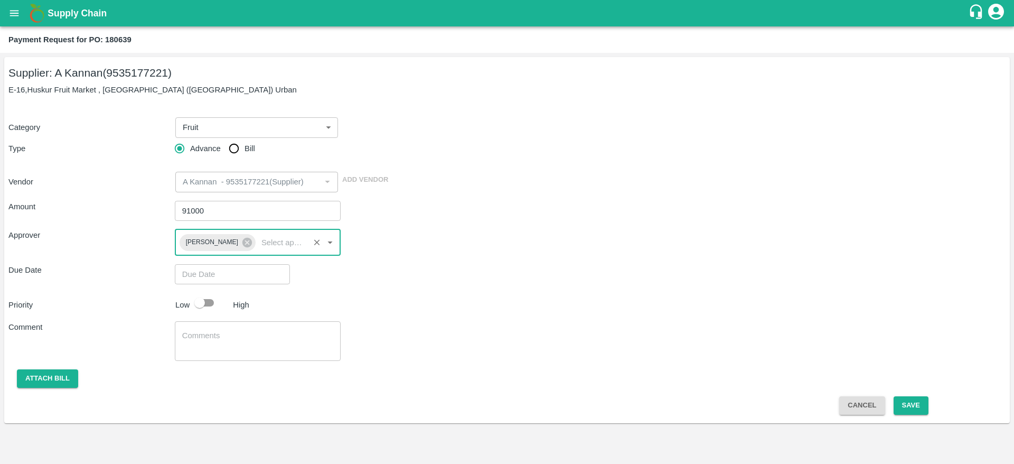
type input "DD/MM/YYYY hh:mm aa"
click at [205, 279] on input "DD/MM/YYYY hh:mm aa" at bounding box center [229, 274] width 108 height 20
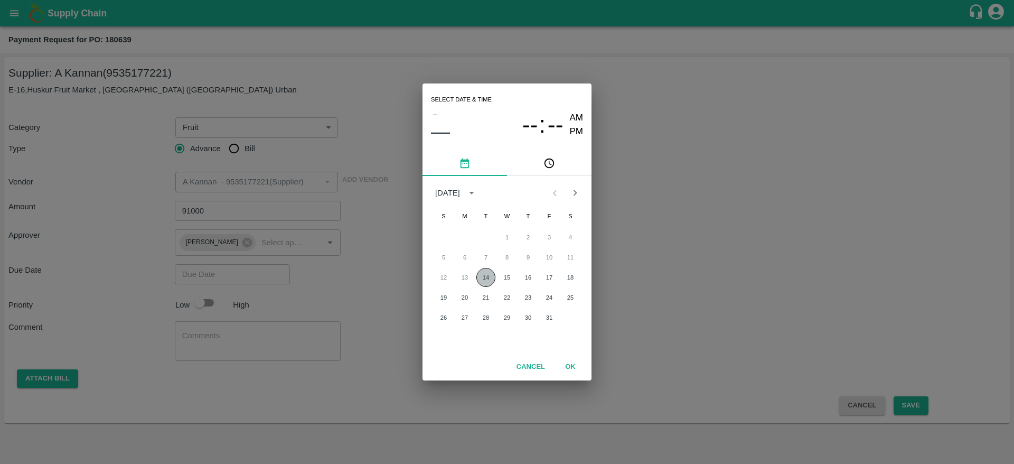
click at [485, 280] on button "14" at bounding box center [485, 277] width 19 height 19
type input "[DATE] 12:00 AM"
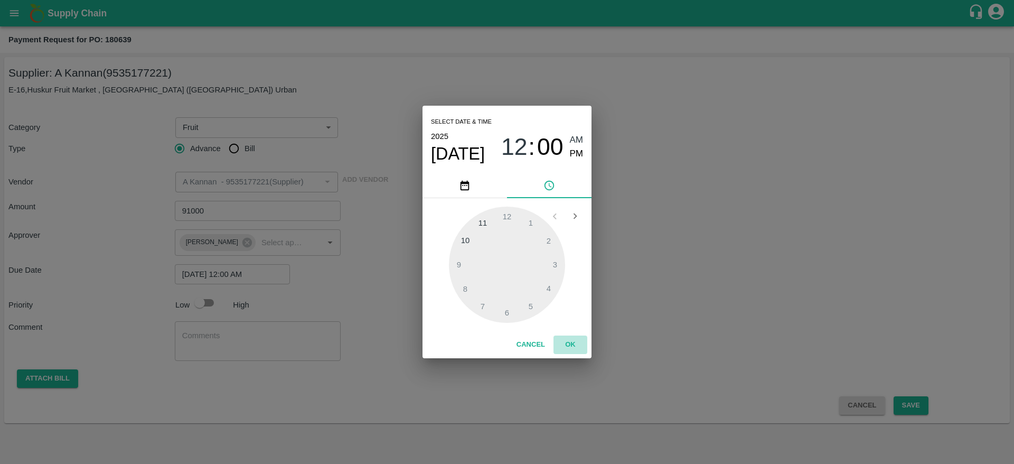
click at [571, 344] on button "OK" at bounding box center [570, 344] width 34 height 18
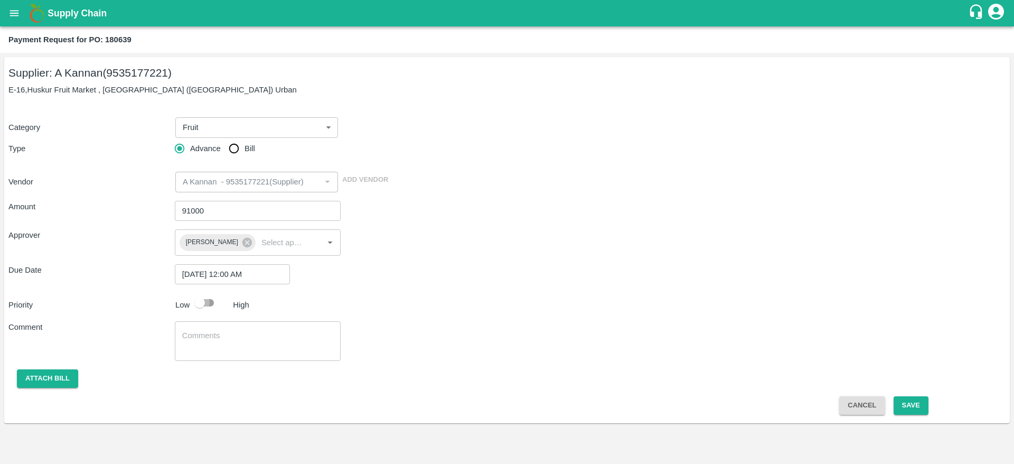
click at [206, 303] on input "checkbox" at bounding box center [199, 302] width 60 height 20
checkbox input "true"
click at [49, 376] on button "Attach bill" at bounding box center [47, 378] width 61 height 18
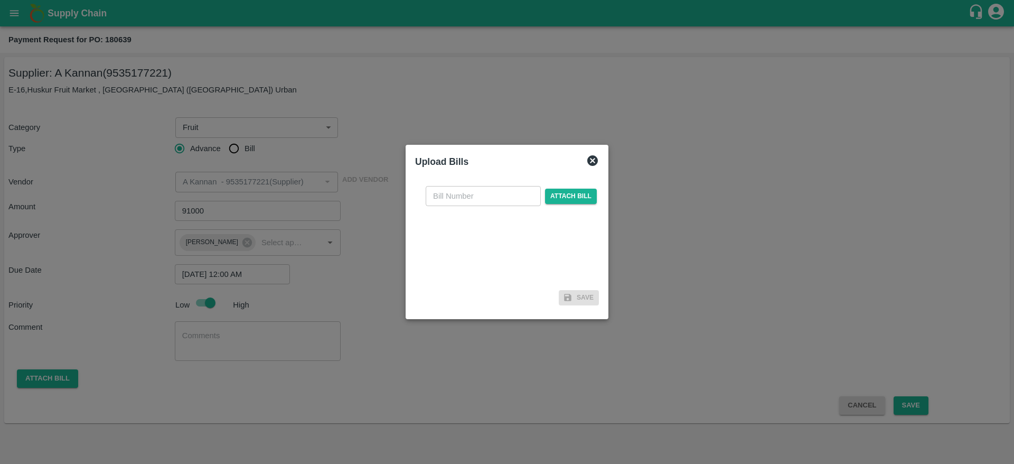
click at [700, 279] on div at bounding box center [507, 232] width 1014 height 464
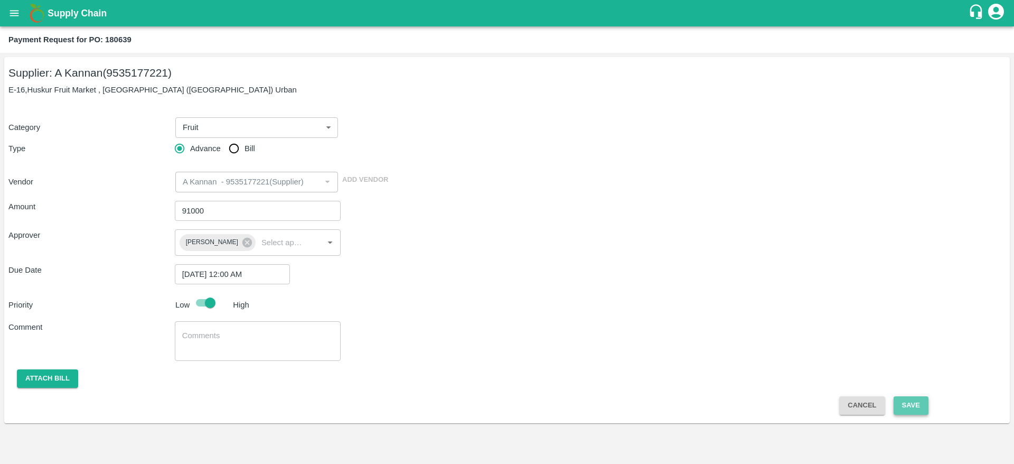
click at [914, 403] on button "Save" at bounding box center [910, 405] width 35 height 18
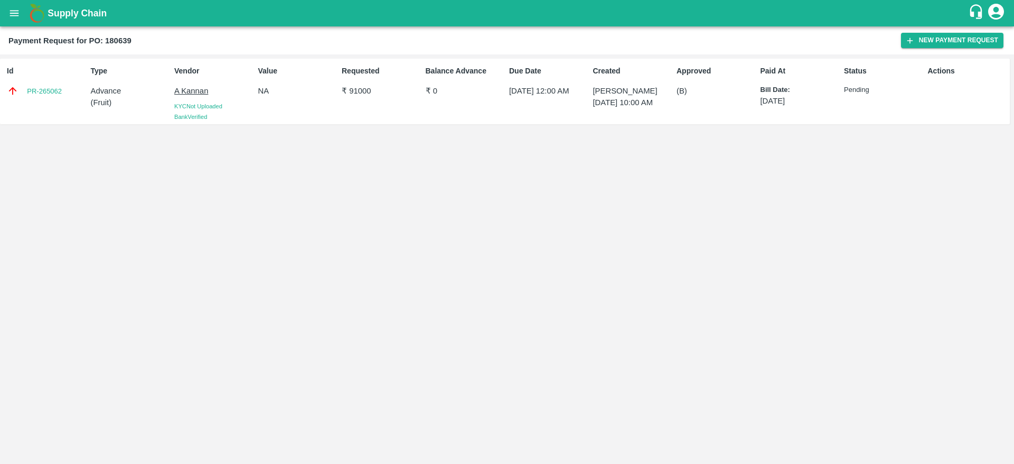
click at [450, 280] on div "Id PR-265062 Type Advance ( Fruit ) Vendor A Kannan [GEOGRAPHIC_DATA] Not Uploa…" at bounding box center [507, 258] width 1014 height 409
